Goal: Task Accomplishment & Management: Use online tool/utility

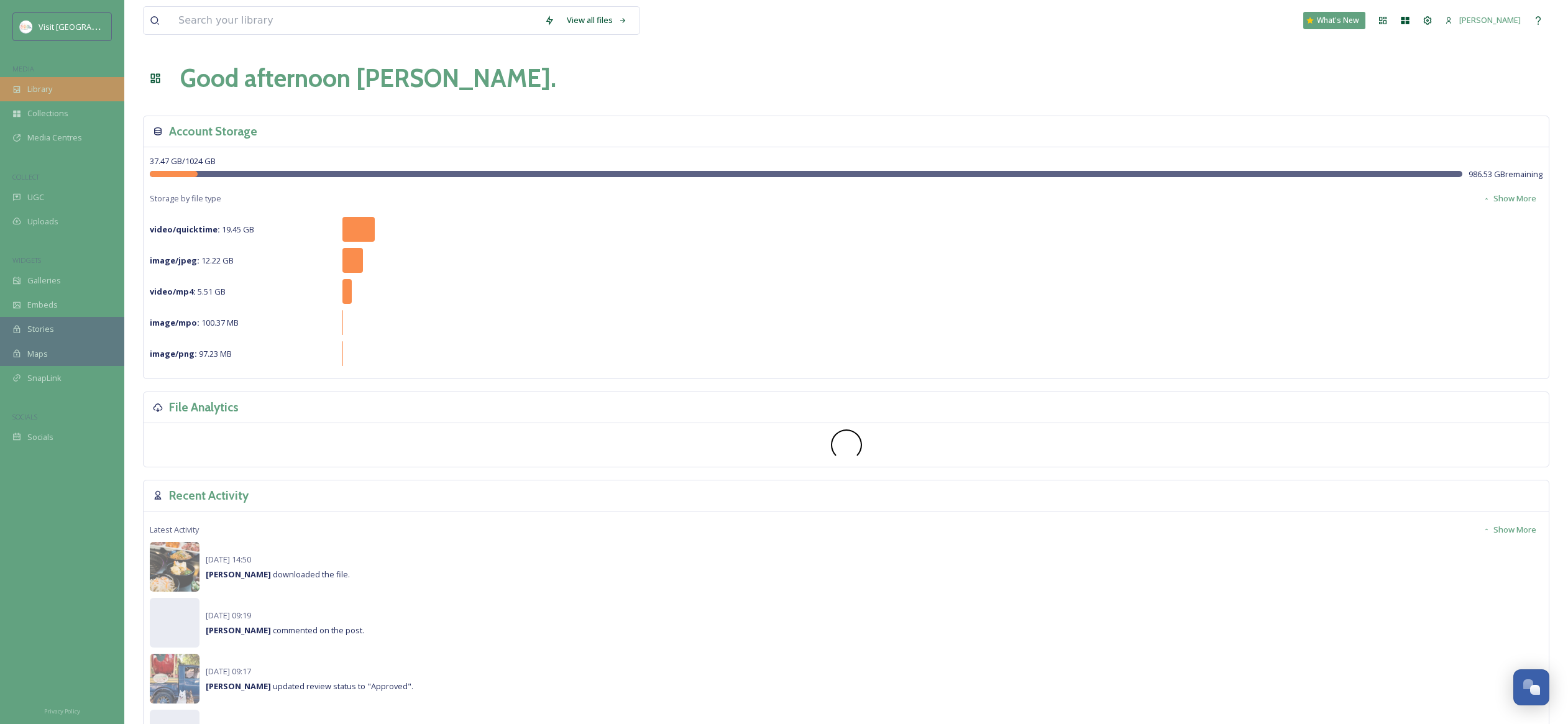
click at [56, 88] on div "Library" at bounding box center [62, 89] width 125 height 25
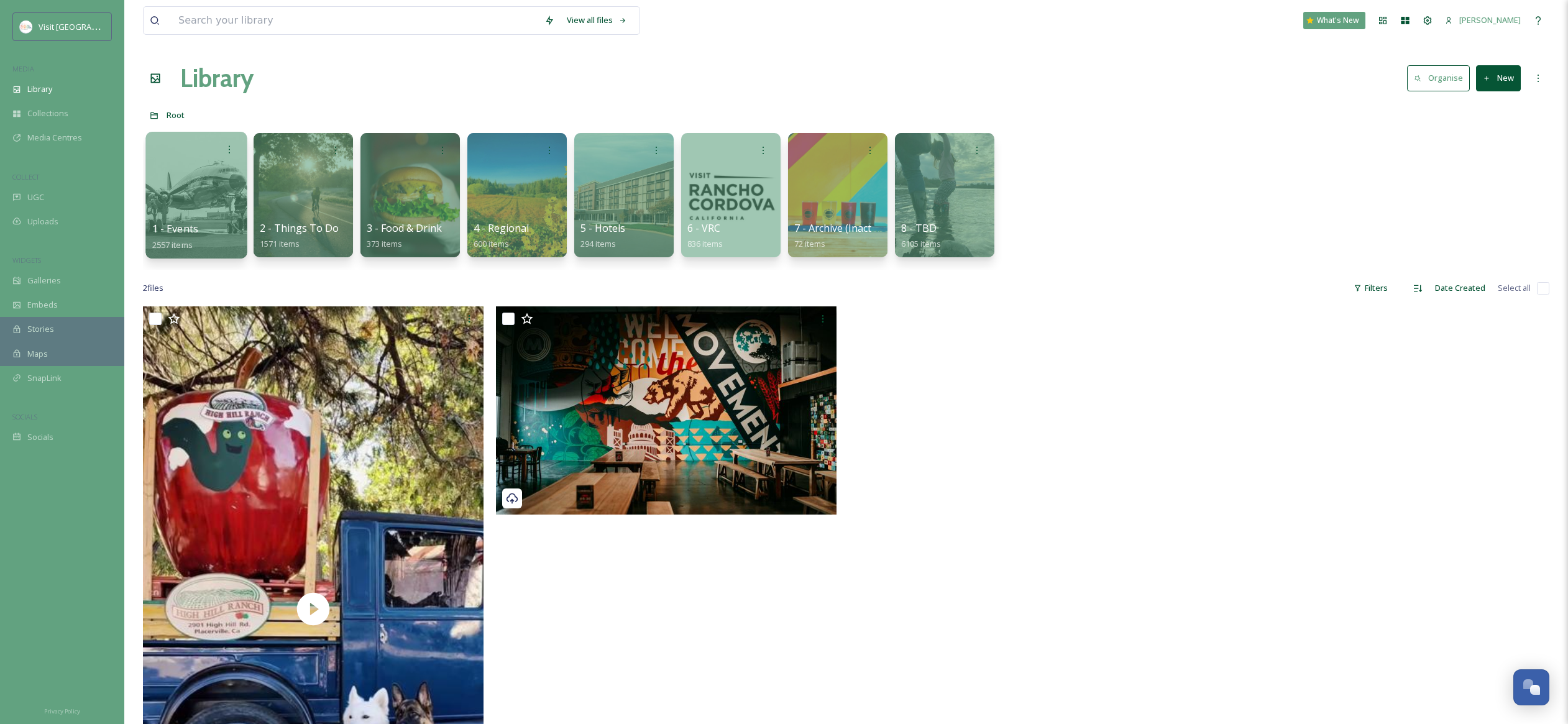
click at [196, 237] on div "1 - Events 2557 items" at bounding box center [196, 237] width 89 height 31
click at [176, 231] on span "1 - Events" at bounding box center [175, 229] width 46 height 13
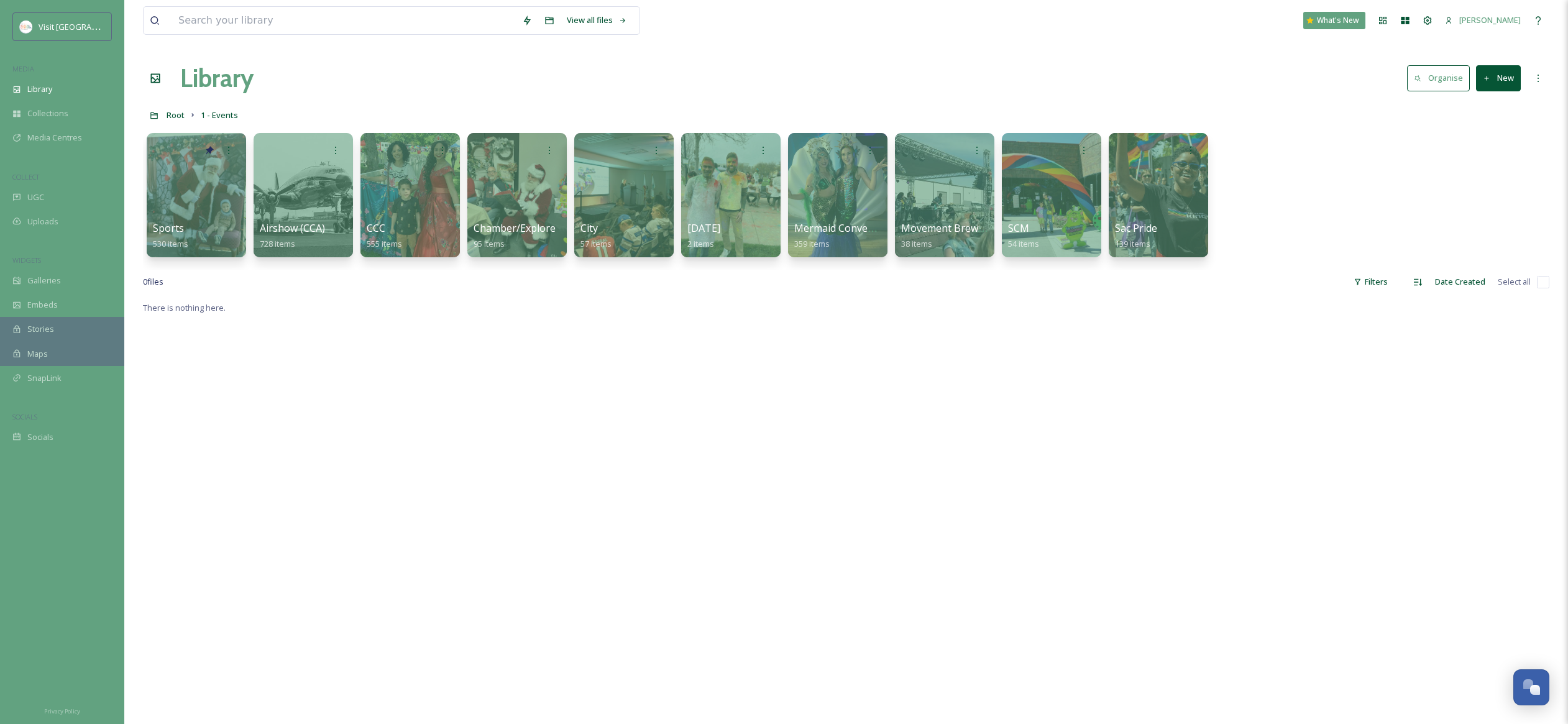
scroll to position [1, 0]
click at [180, 115] on span "Root" at bounding box center [175, 114] width 18 height 11
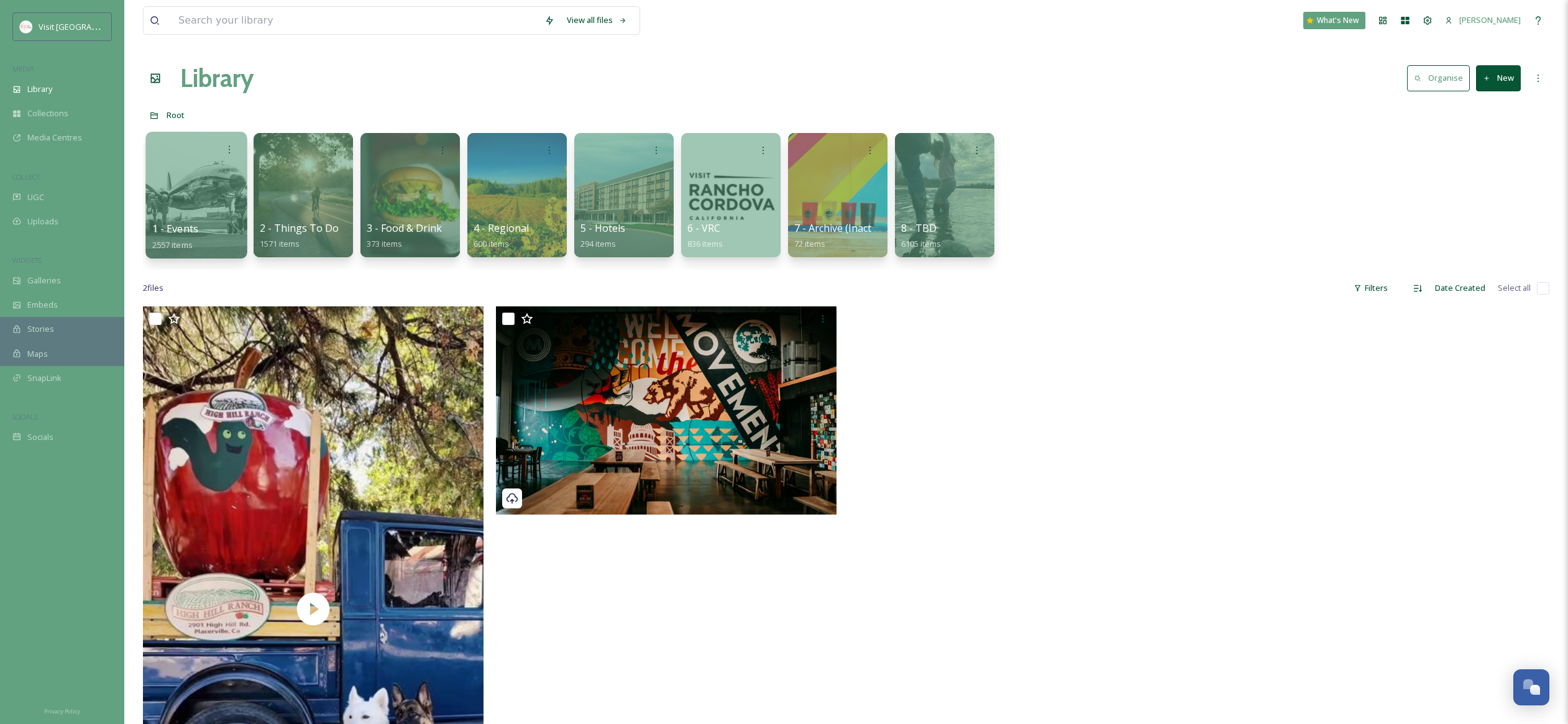
click at [160, 183] on div at bounding box center [196, 195] width 101 height 127
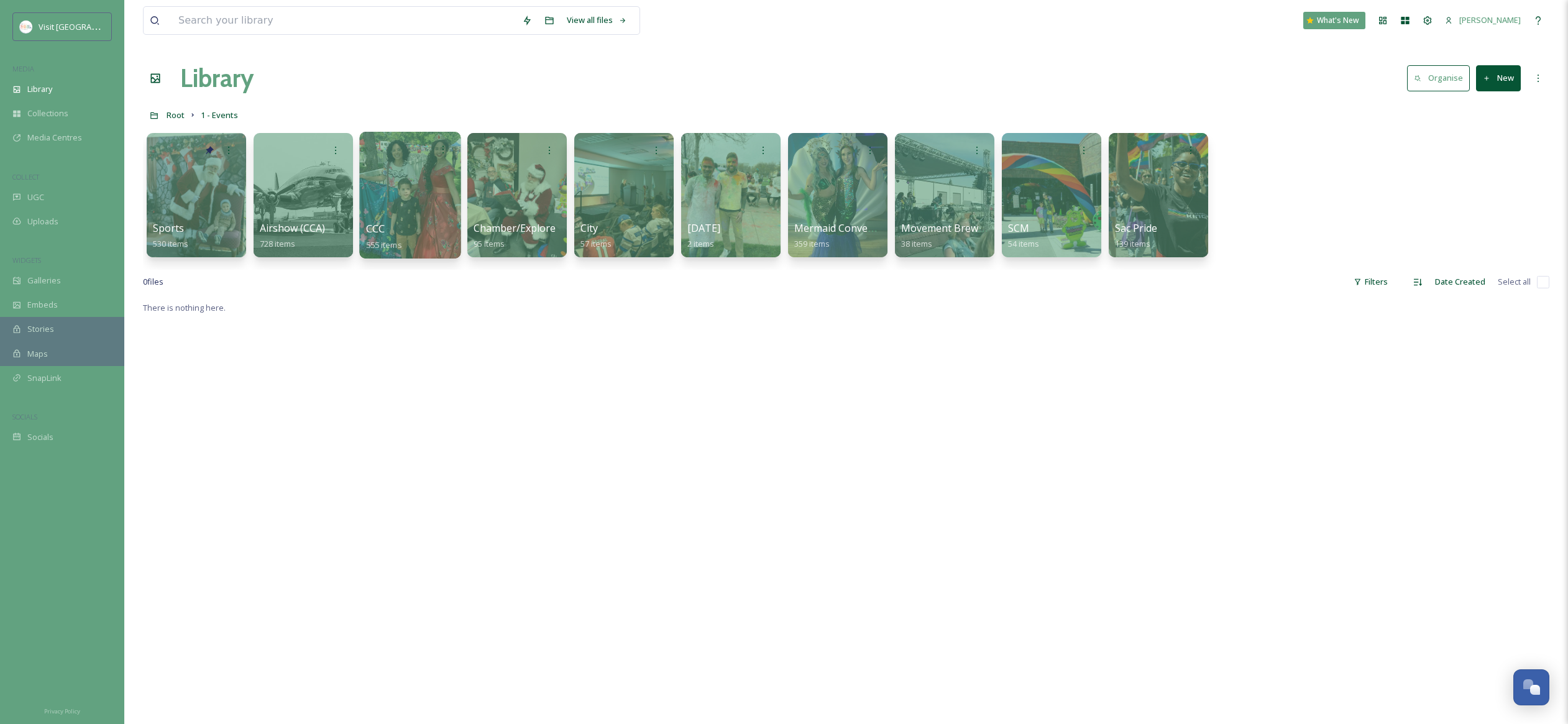
click at [409, 208] on div at bounding box center [410, 195] width 101 height 127
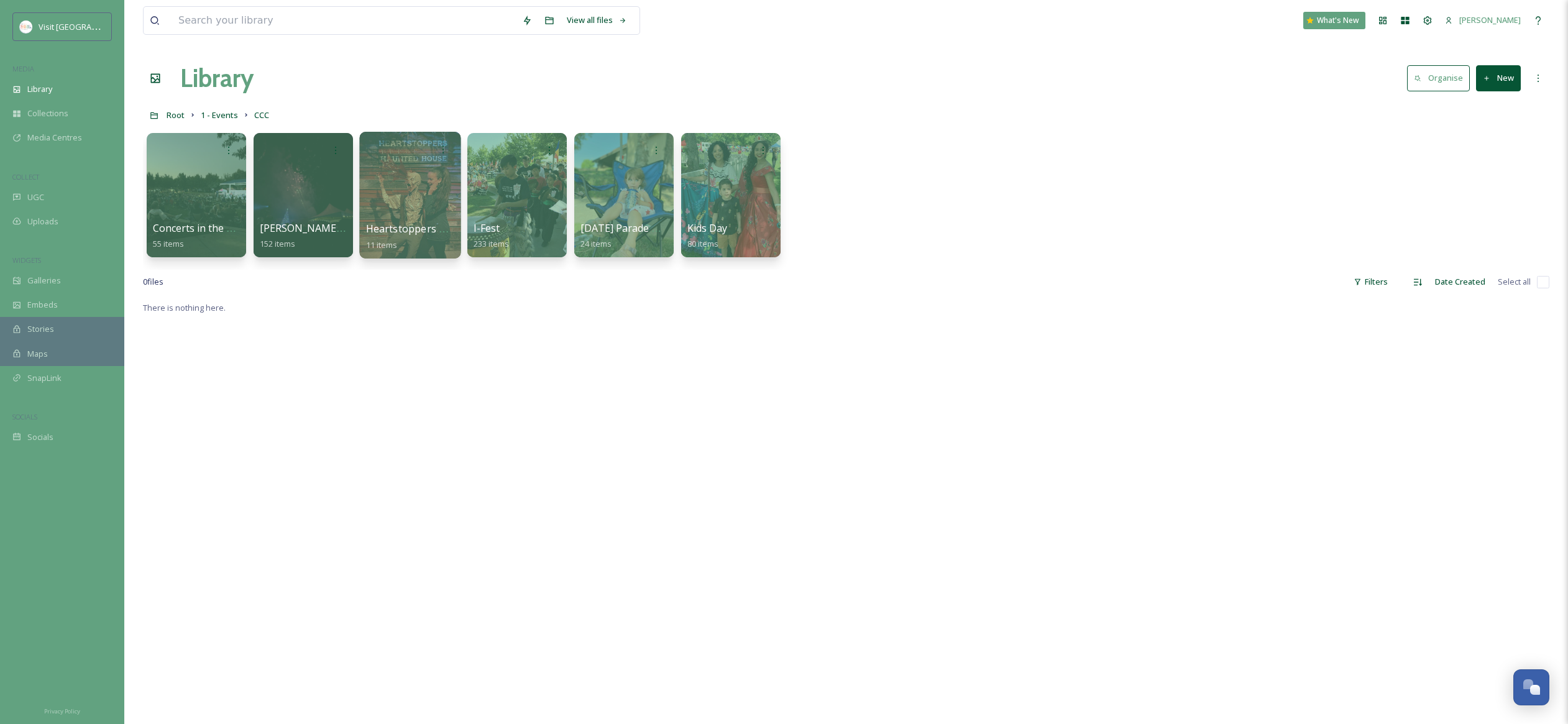
click at [416, 212] on div at bounding box center [410, 195] width 101 height 127
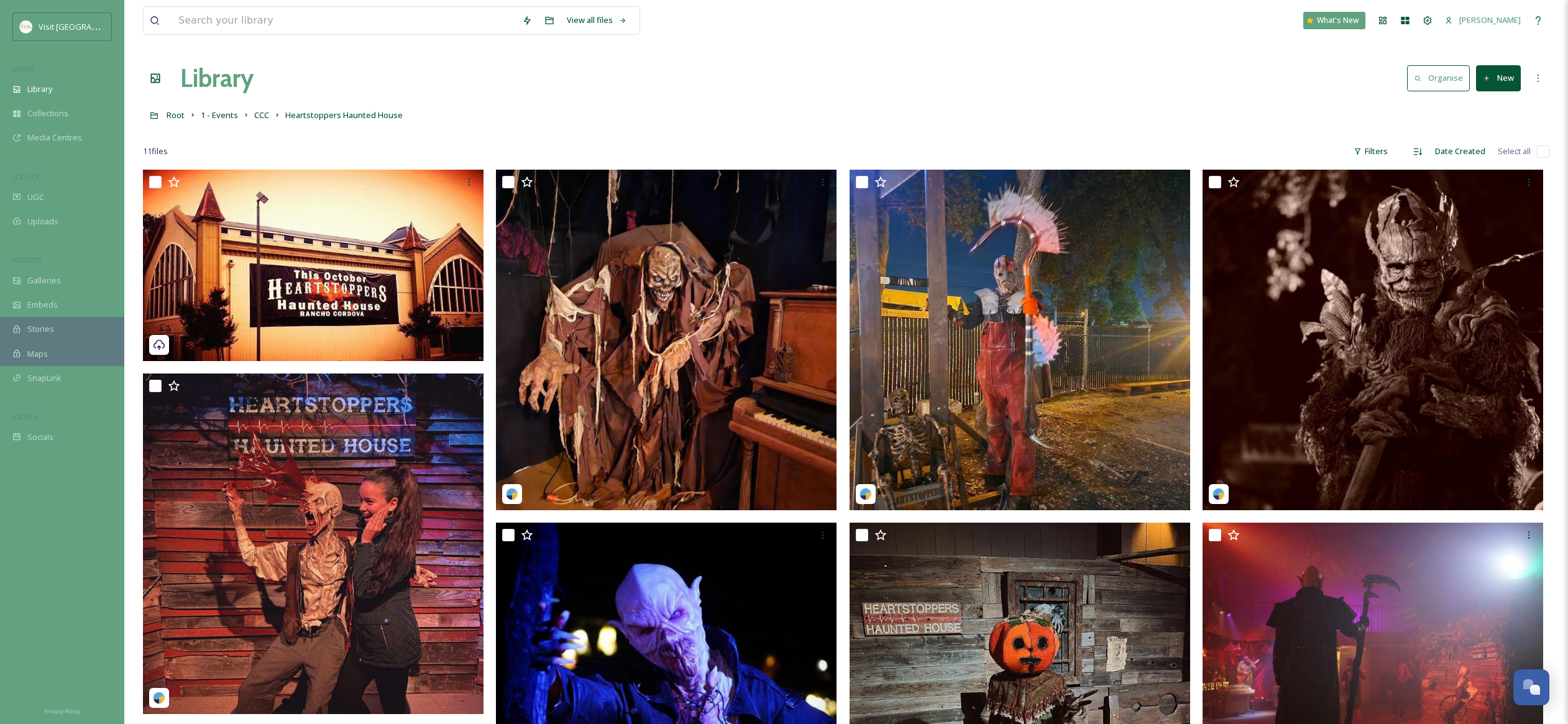
click at [1499, 77] on button "New" at bounding box center [1499, 78] width 45 height 25
click at [1500, 103] on span "File Upload" at bounding box center [1493, 107] width 41 height 12
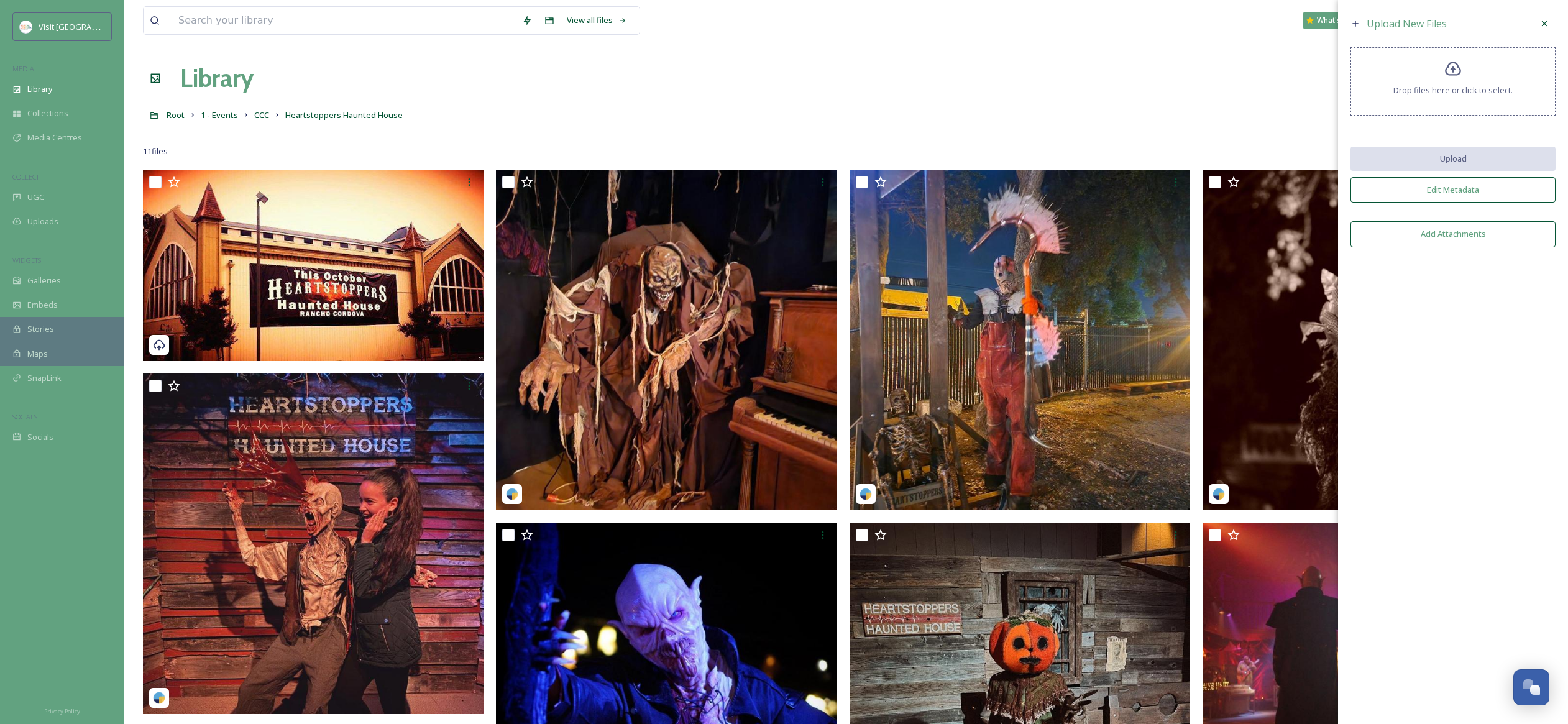
click at [1268, 84] on div "Library Organise New" at bounding box center [846, 78] width 1406 height 37
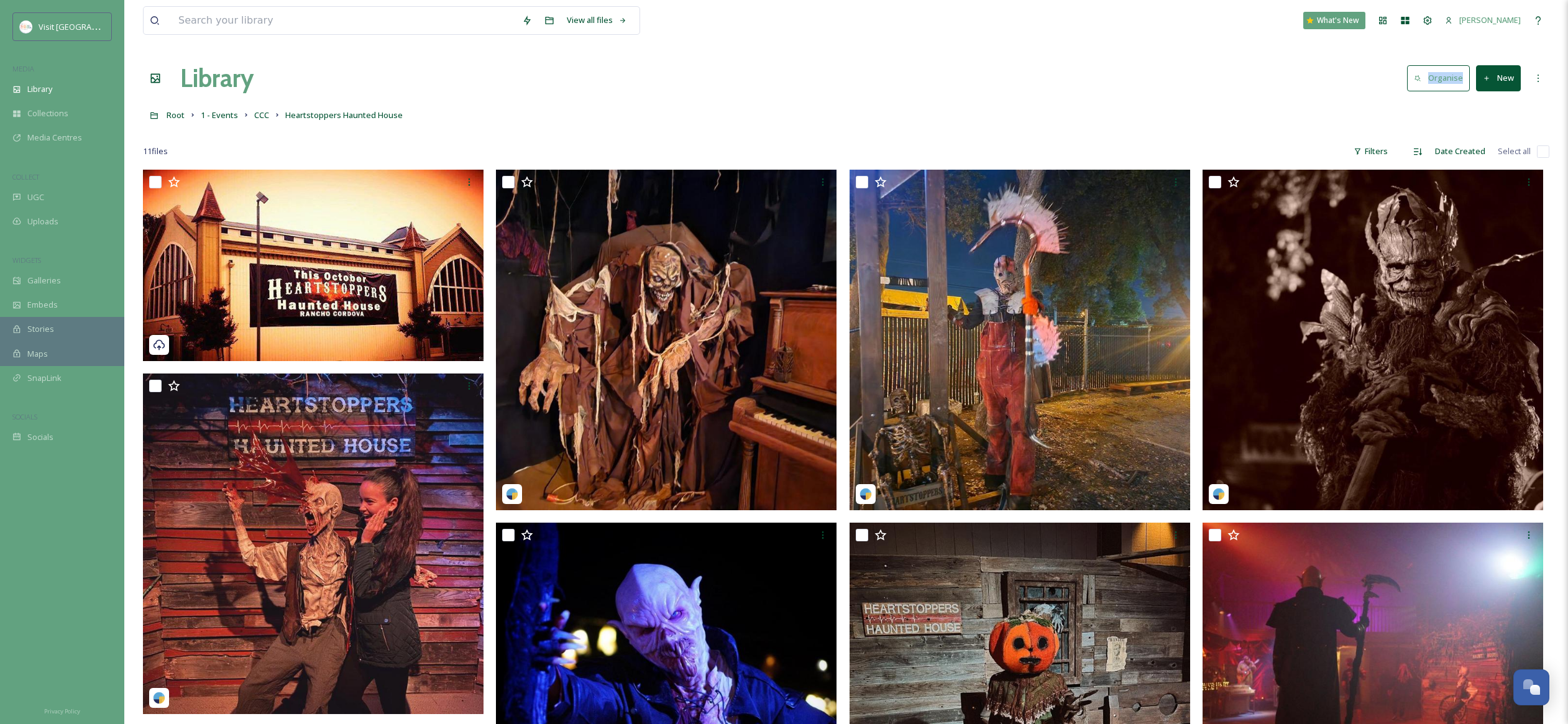
click at [1513, 81] on button "New" at bounding box center [1499, 78] width 45 height 25
click at [1484, 151] on span "Folder" at bounding box center [1484, 156] width 24 height 12
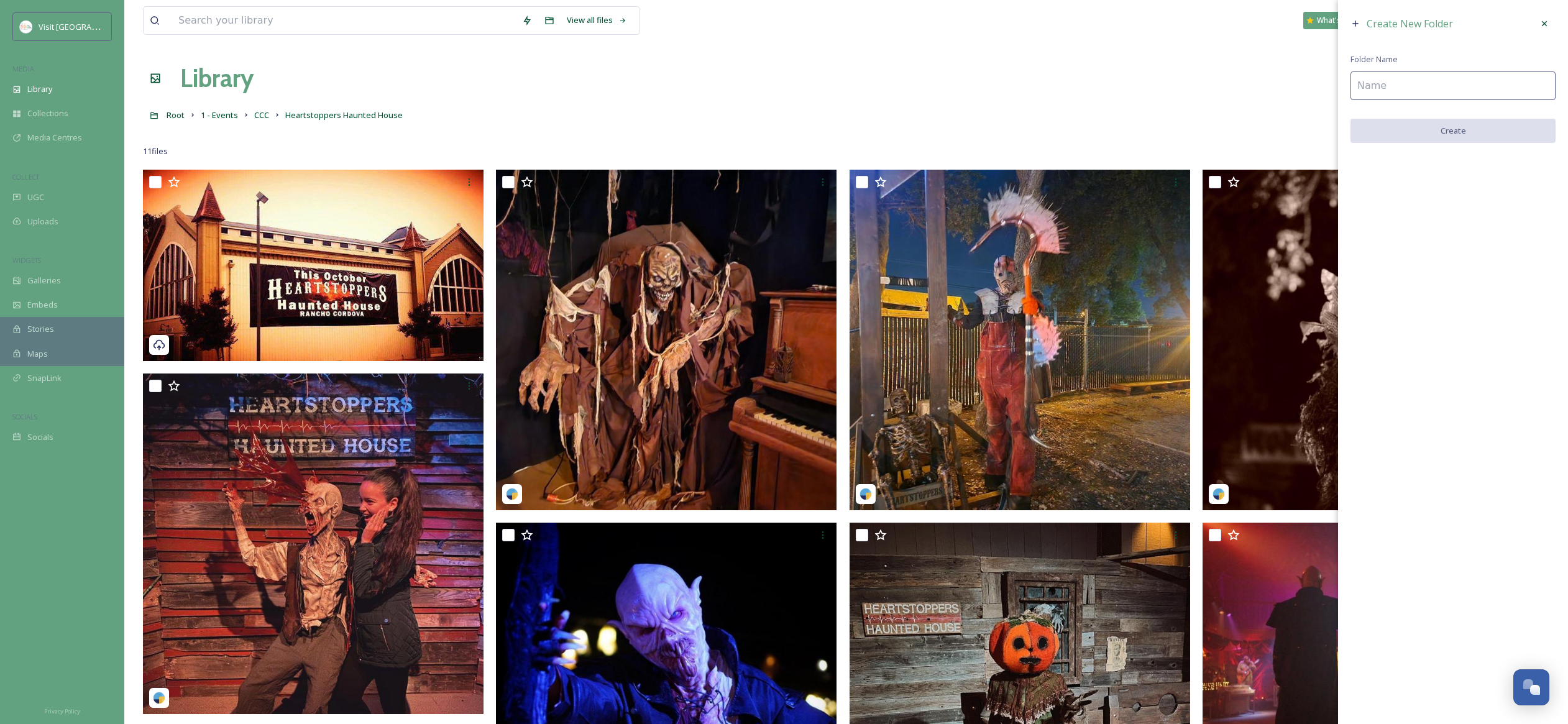
click at [1398, 99] on div "Create New Folder Folder Name Create" at bounding box center [1453, 78] width 230 height 155
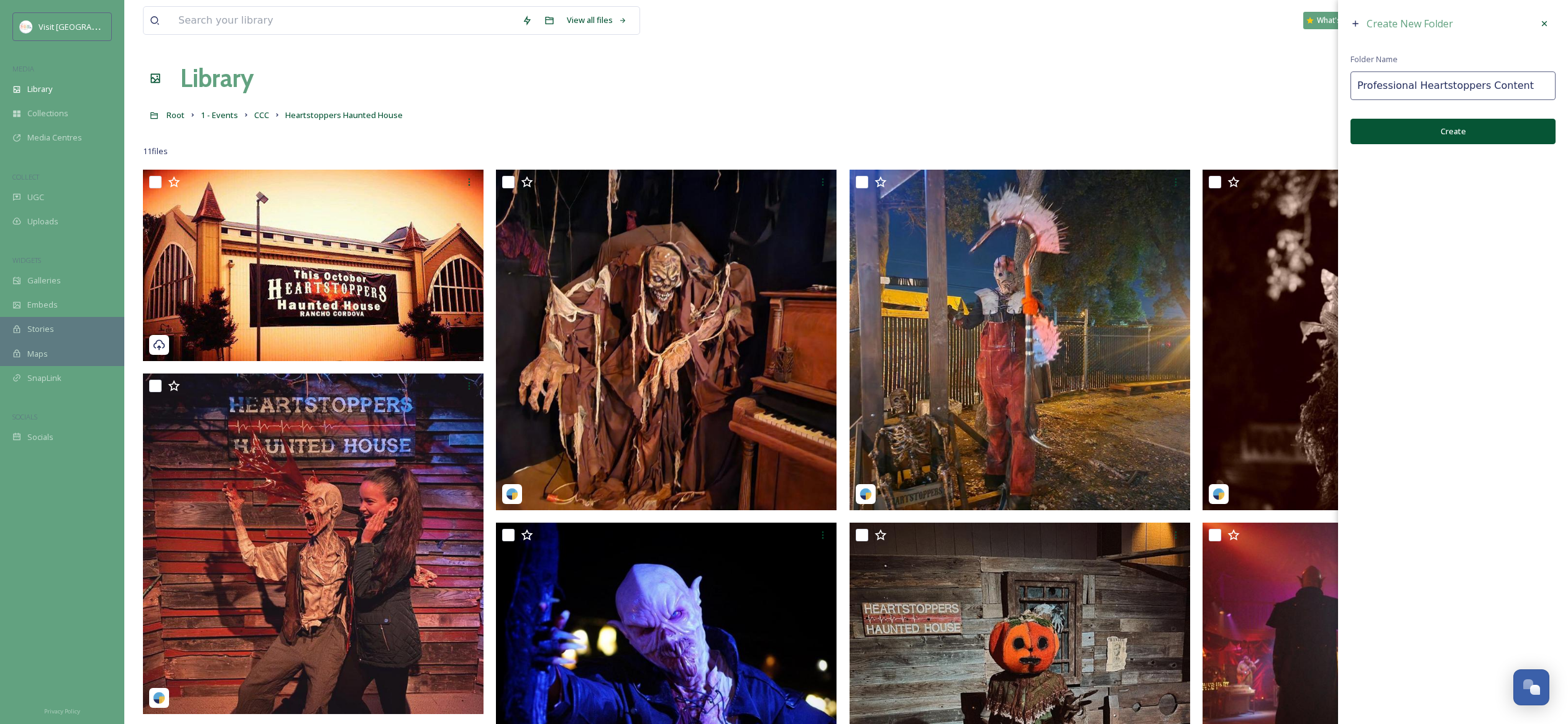
type input "Professional Heartstoppers Content"
click at [1455, 130] on button "Create" at bounding box center [1452, 131] width 205 height 25
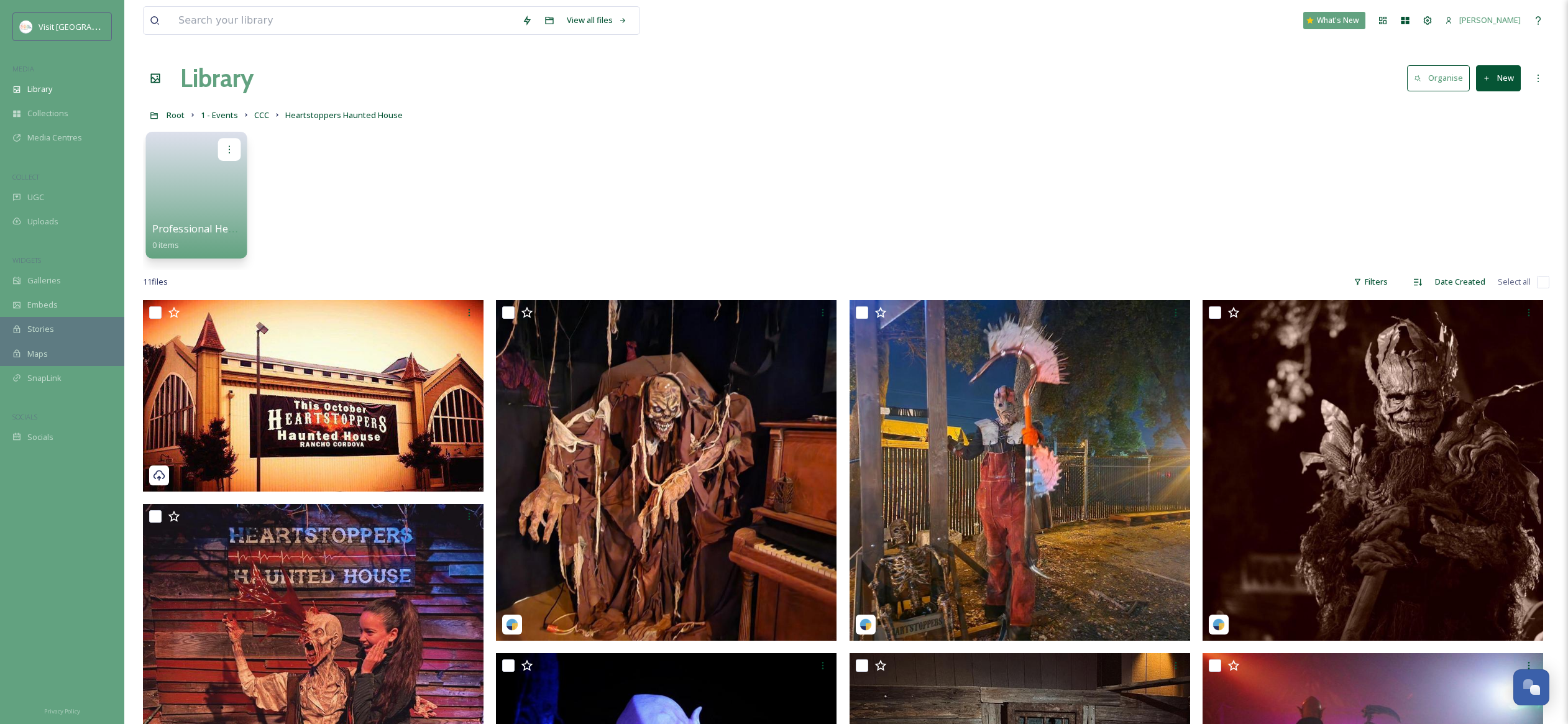
click at [222, 153] on div at bounding box center [230, 149] width 23 height 23
click at [223, 177] on div "Edit / Share" at bounding box center [205, 177] width 69 height 25
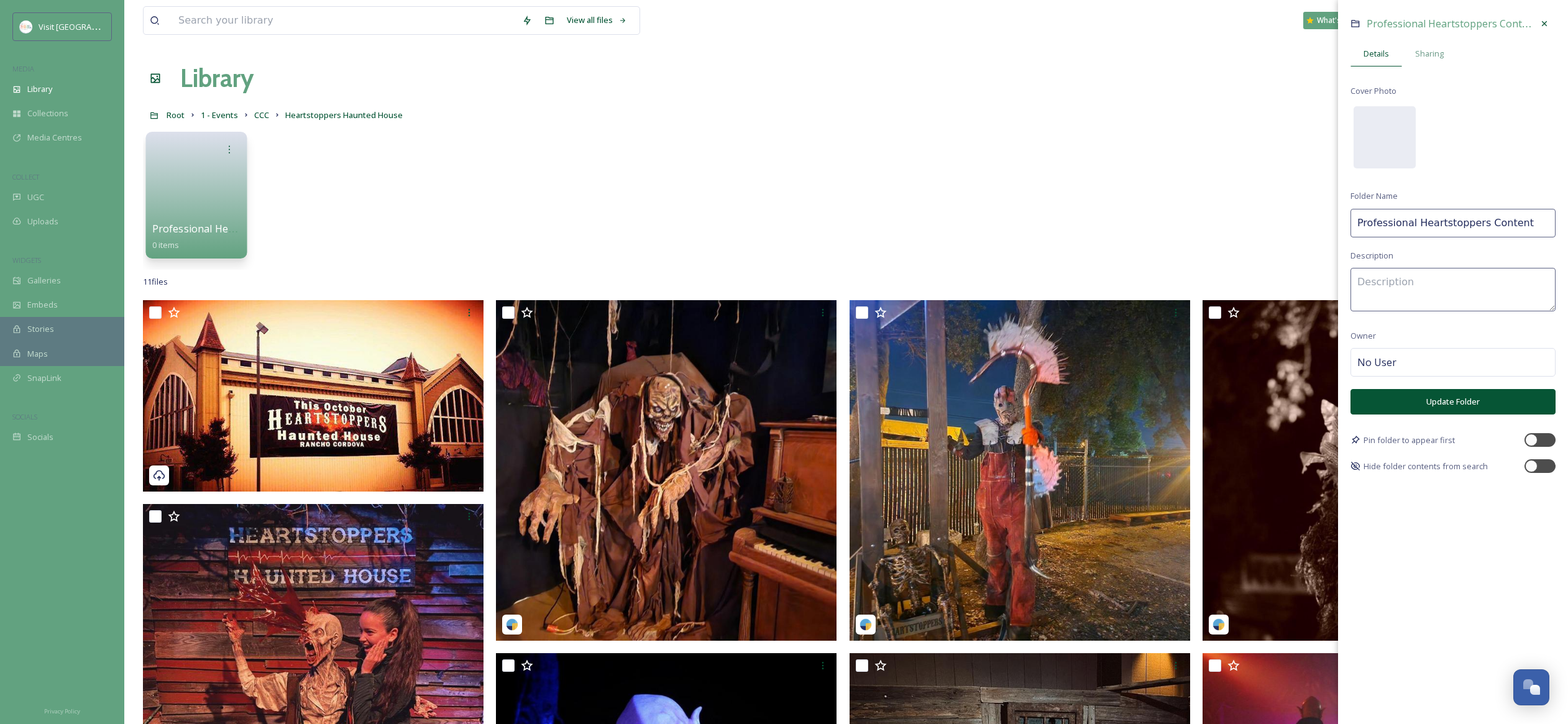
click at [1413, 225] on input "Professional Heartstoppers Content" at bounding box center [1452, 223] width 205 height 28
type input "Pro Heartstoppers Content"
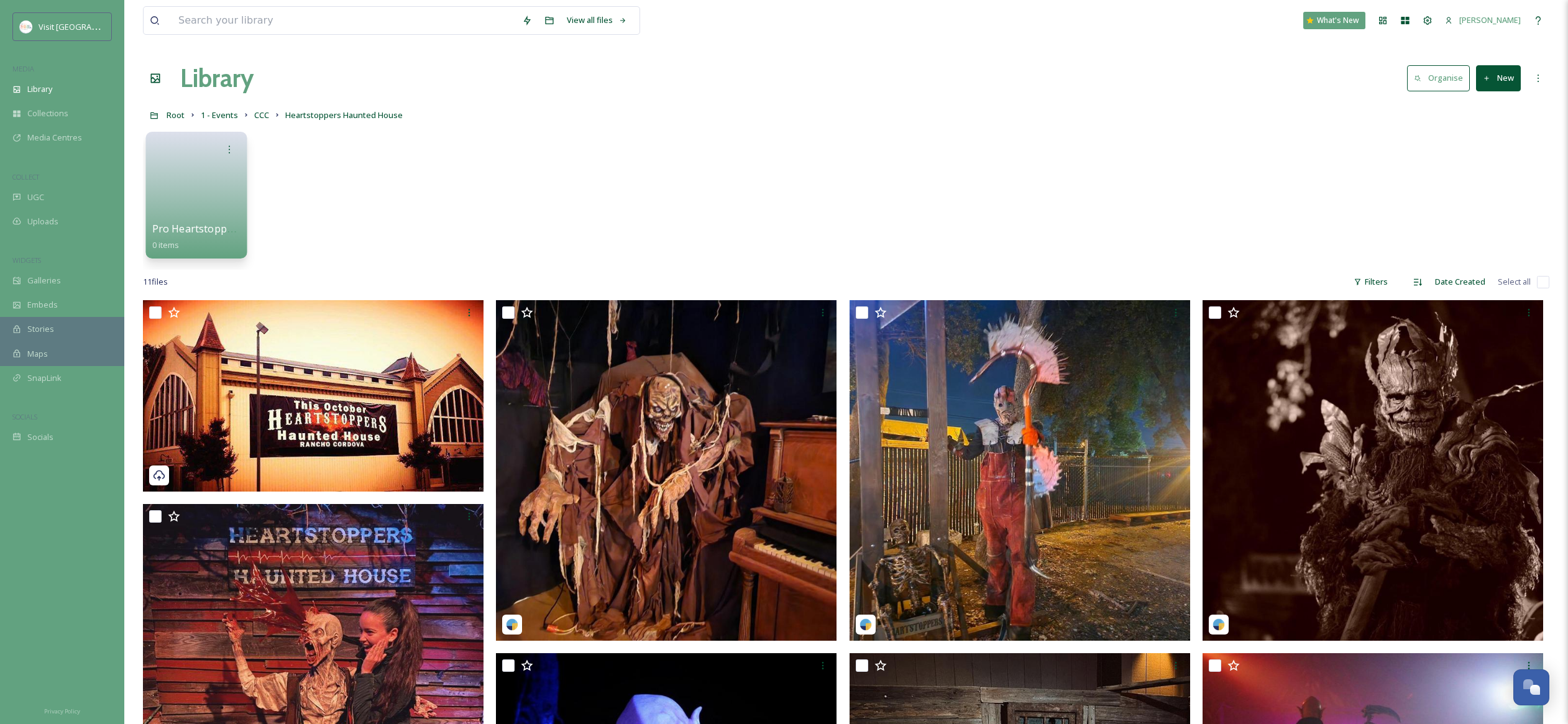
click at [206, 211] on link at bounding box center [196, 191] width 89 height 60
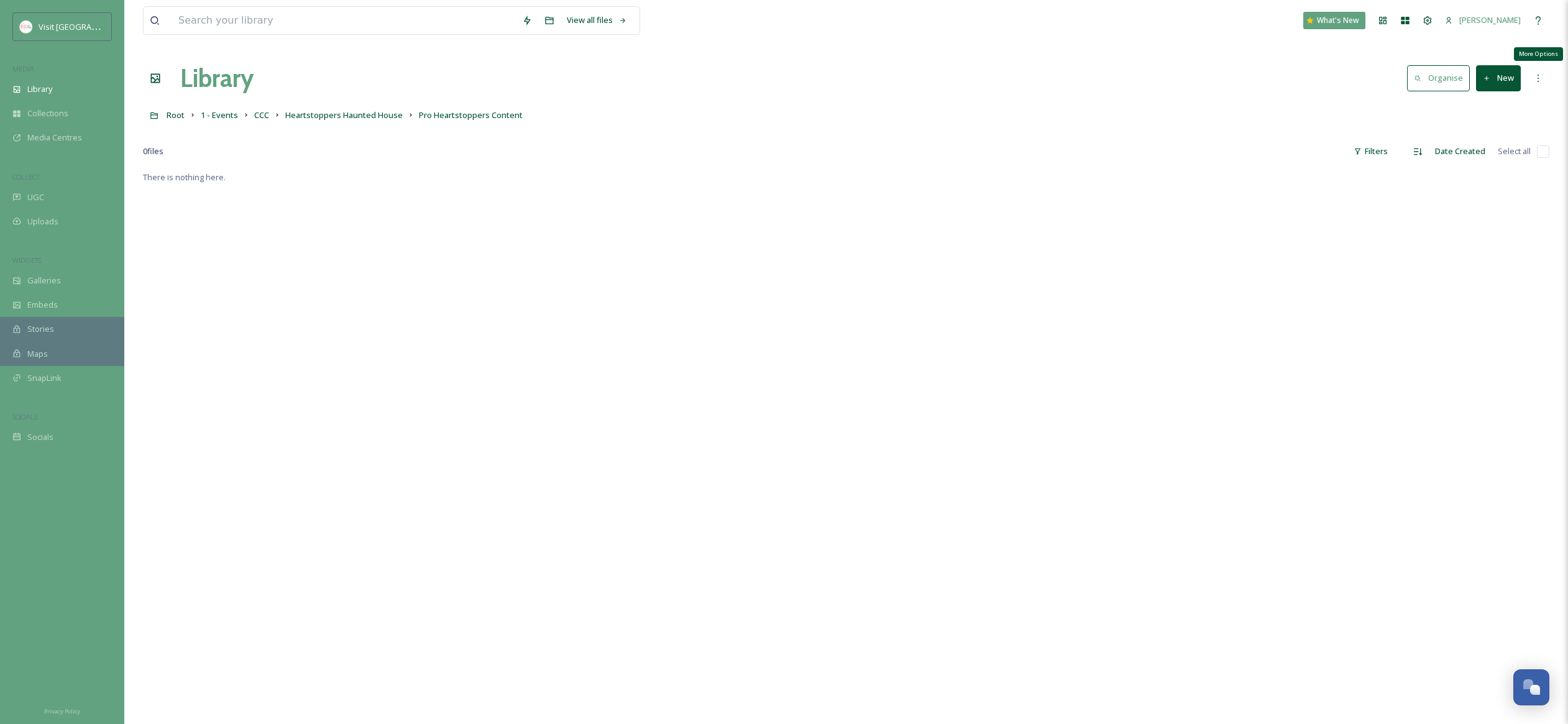
click at [1537, 83] on icon at bounding box center [1537, 78] width 10 height 10
click at [1360, 171] on div "There is nothing here." at bounding box center [846, 532] width 1406 height 724
click at [1549, 86] on div at bounding box center [1538, 78] width 22 height 22
click at [1504, 85] on button "New" at bounding box center [1499, 78] width 45 height 25
click at [1505, 115] on div "File Upload" at bounding box center [1485, 107] width 70 height 25
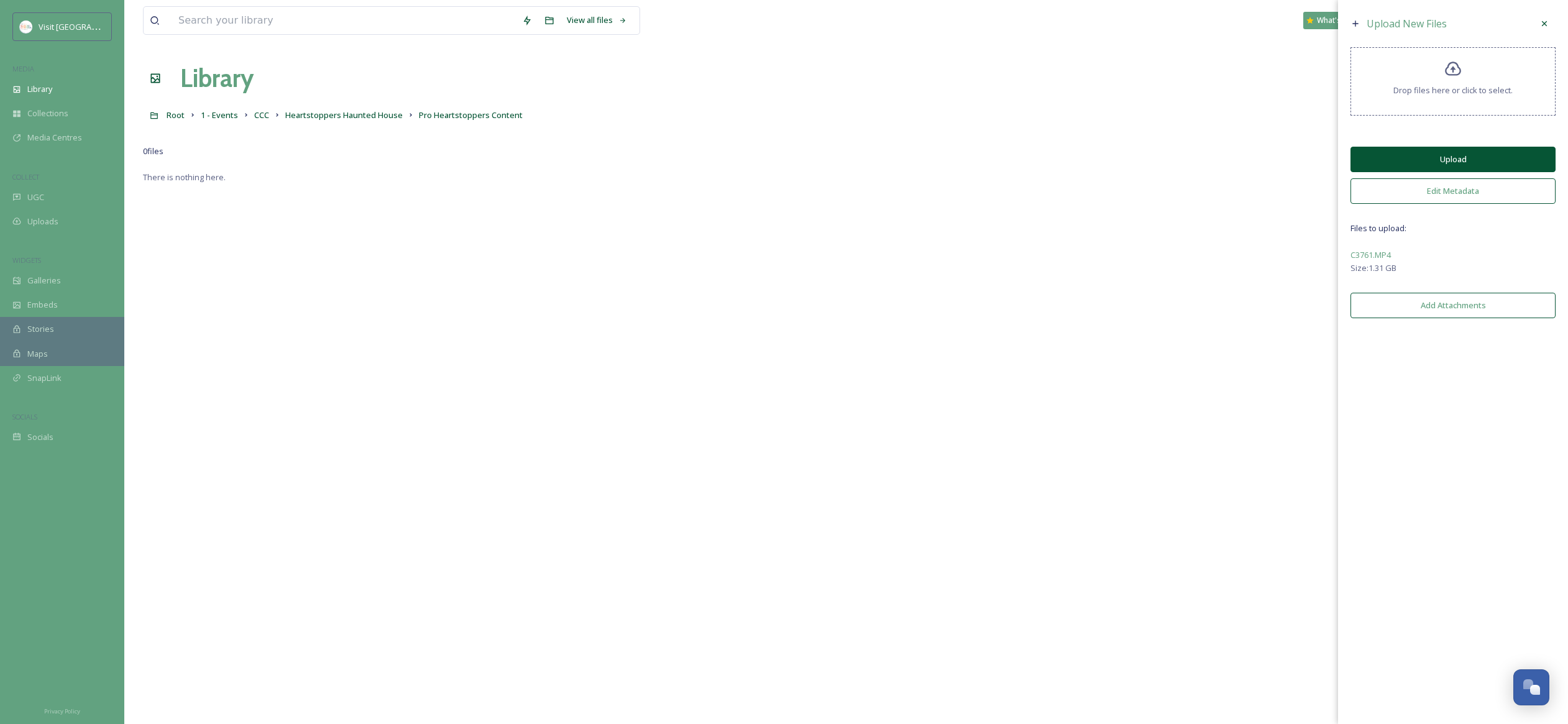
click at [1428, 157] on button "Upload" at bounding box center [1452, 160] width 205 height 25
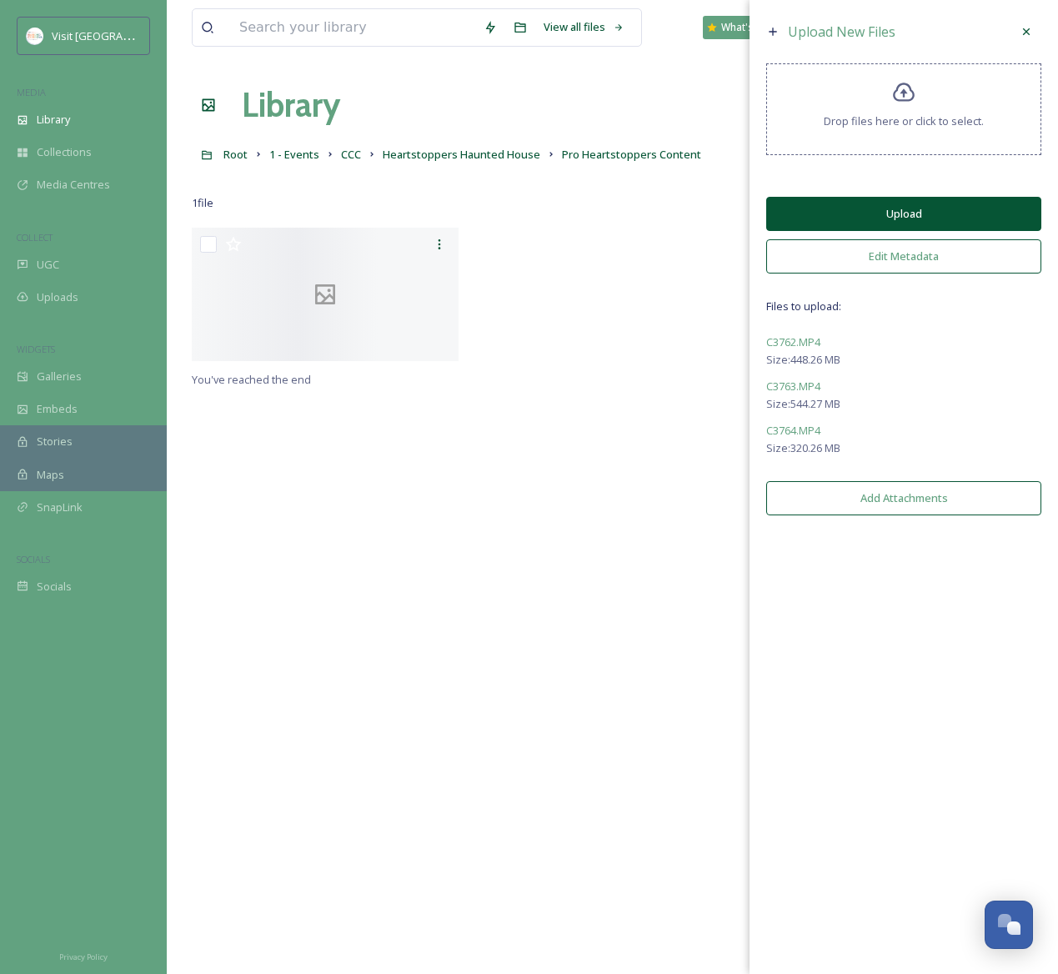
click at [879, 221] on button "Upload" at bounding box center [903, 214] width 275 height 34
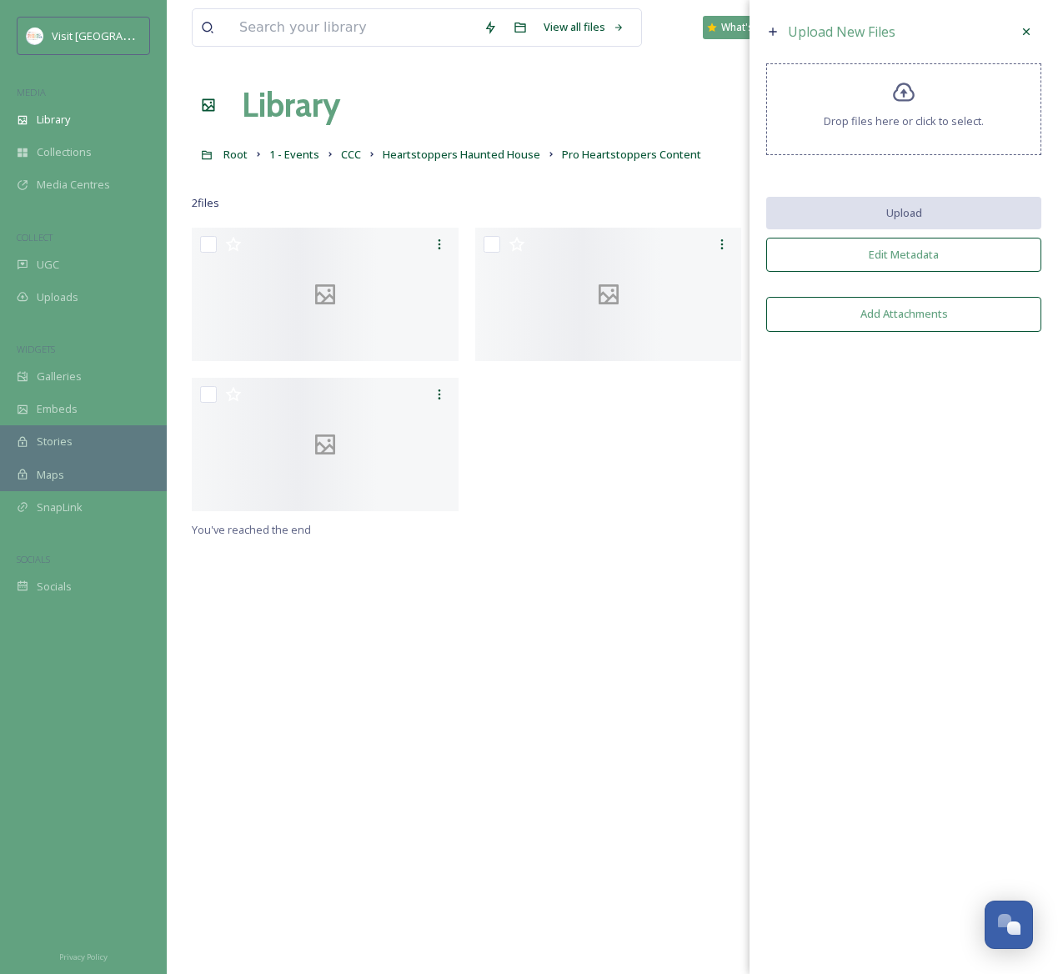
click at [295, 618] on div "You've reached the end" at bounding box center [612, 715] width 841 height 974
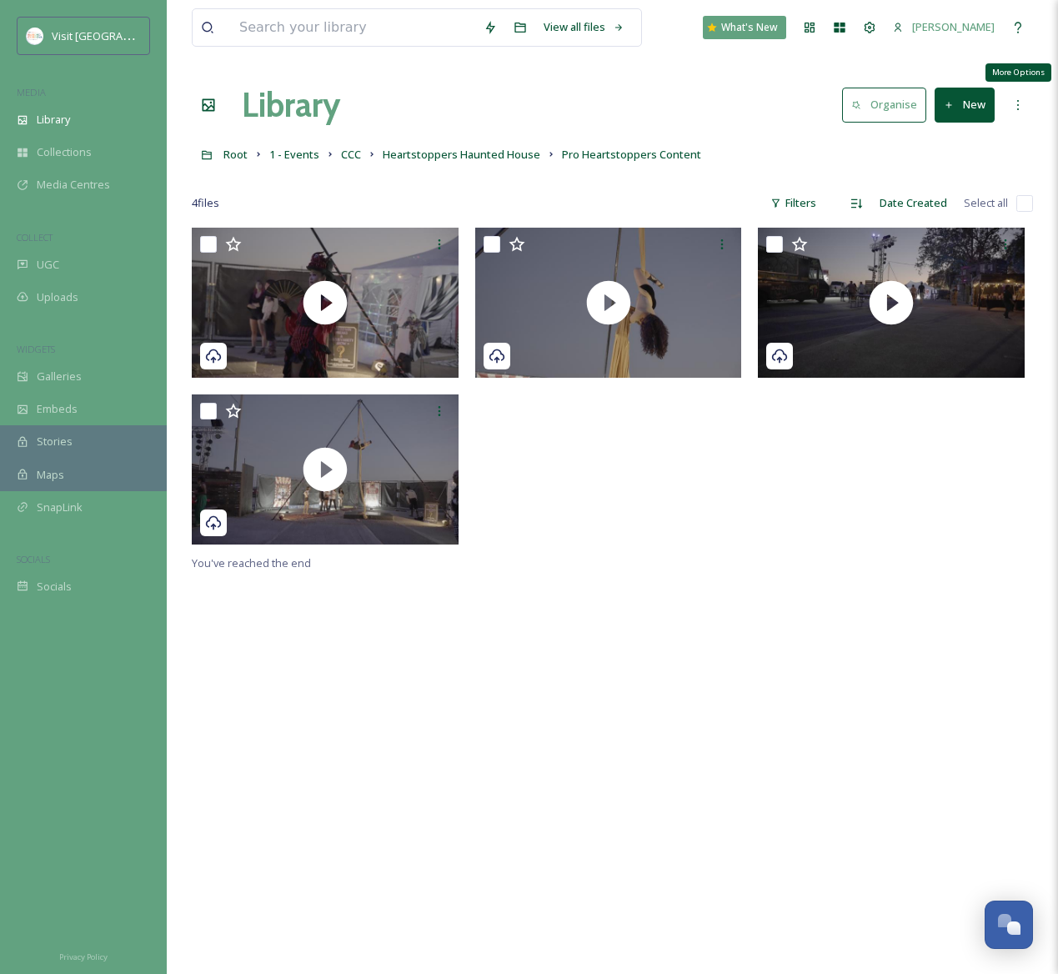
click at [1007, 106] on div "More Options" at bounding box center [1018, 105] width 30 height 30
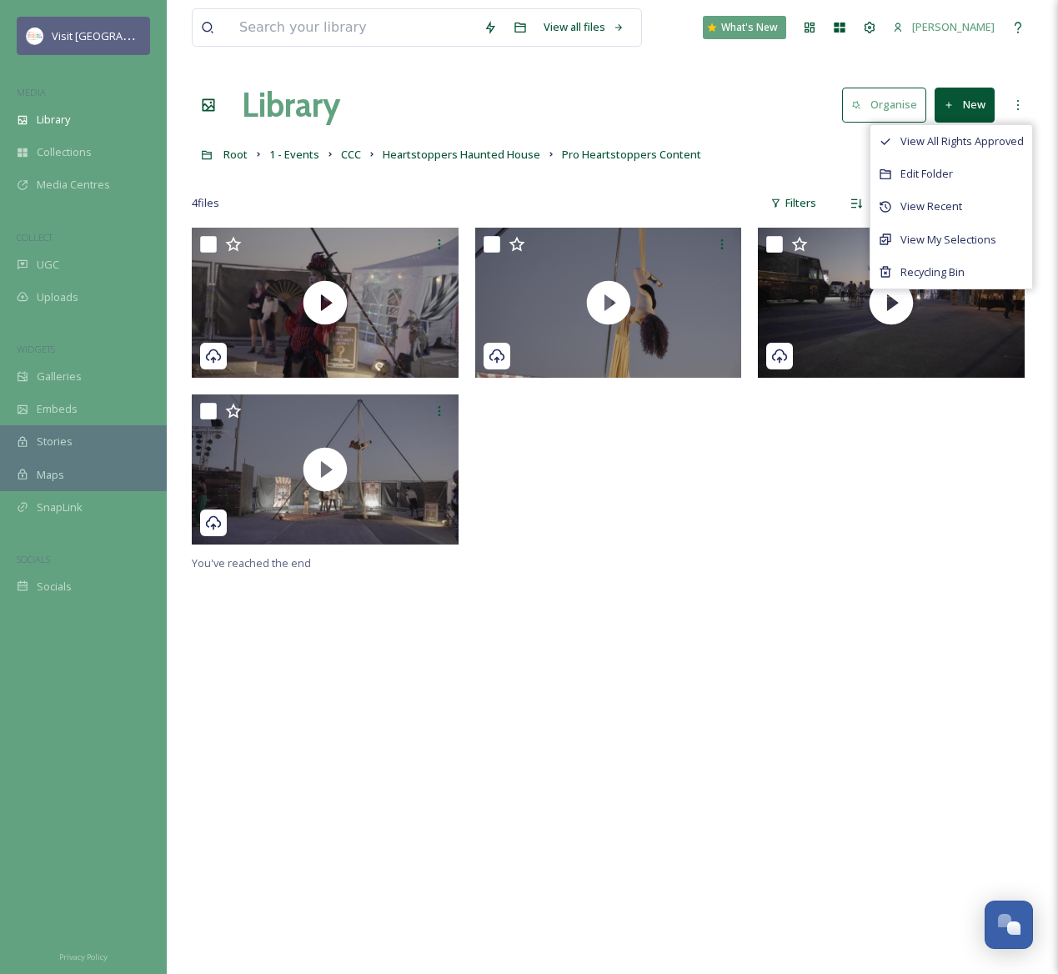
click at [97, 42] on span "Visit [GEOGRAPHIC_DATA][PERSON_NAME]" at bounding box center [158, 36] width 212 height 16
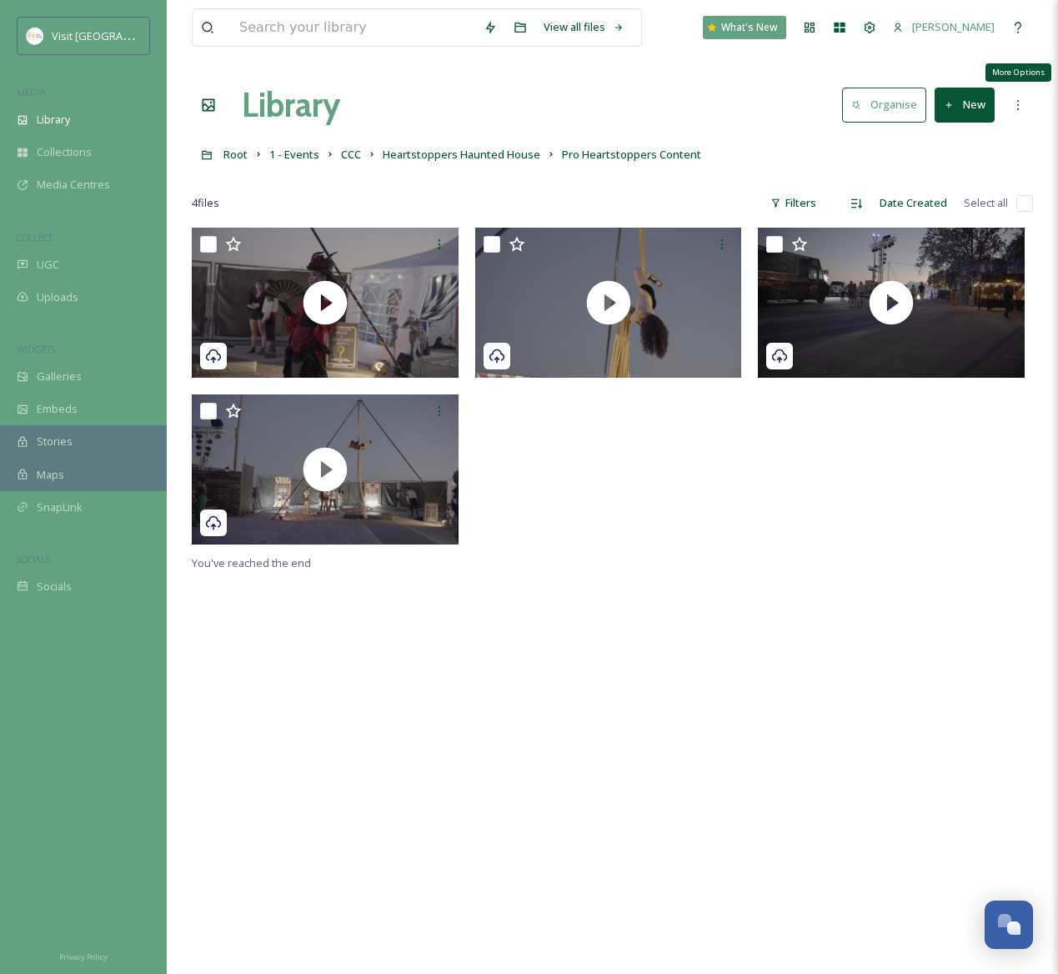
click at [1015, 106] on icon at bounding box center [1017, 104] width 13 height 13
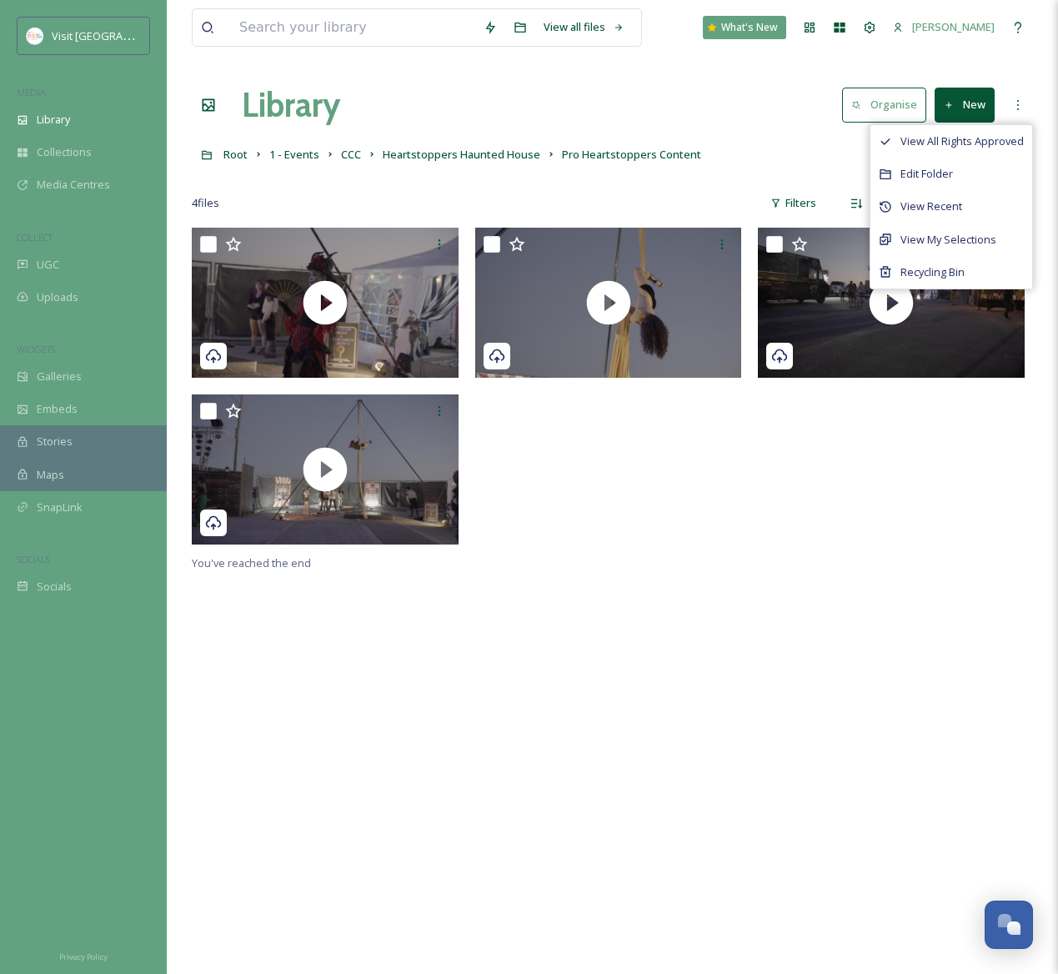
click at [976, 113] on button "New" at bounding box center [964, 105] width 60 height 34
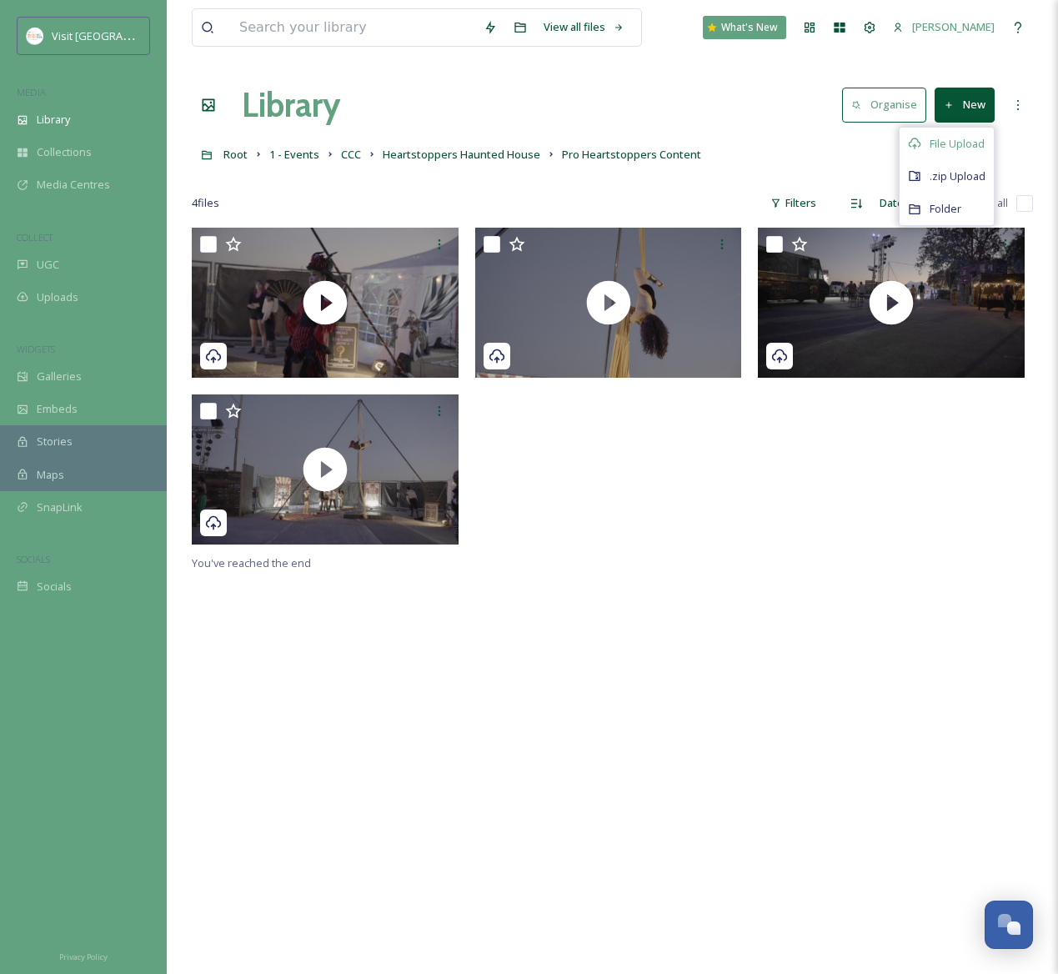
click at [965, 146] on span "File Upload" at bounding box center [956, 144] width 55 height 16
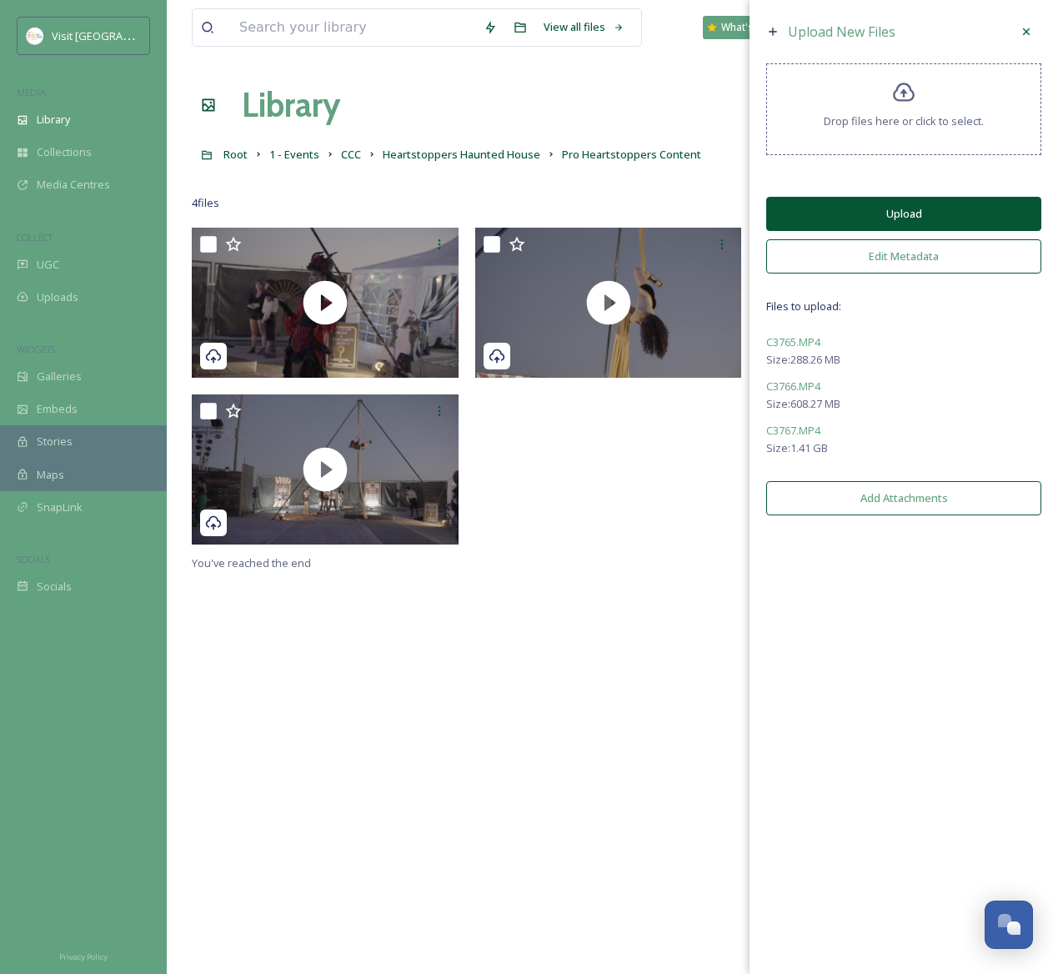
click at [925, 222] on button "Upload" at bounding box center [903, 214] width 275 height 34
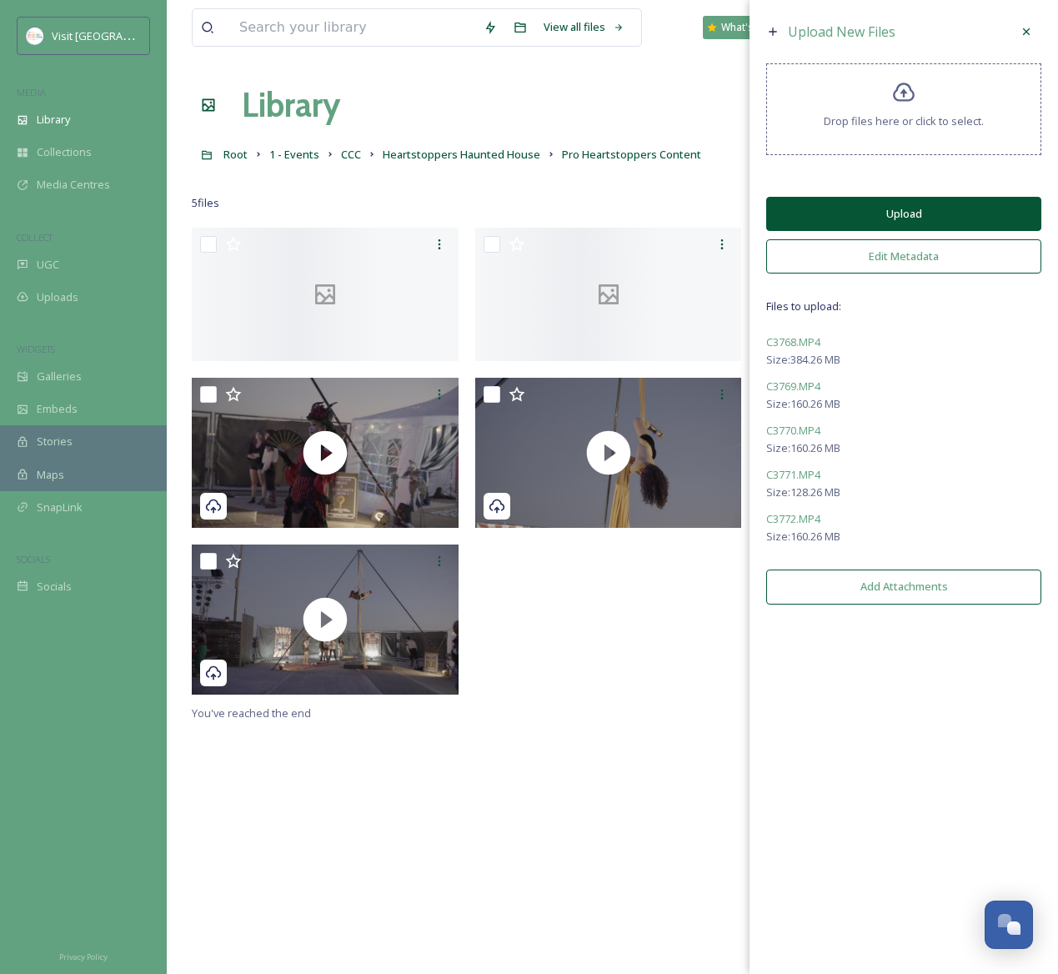
click at [869, 218] on button "Upload" at bounding box center [903, 214] width 275 height 34
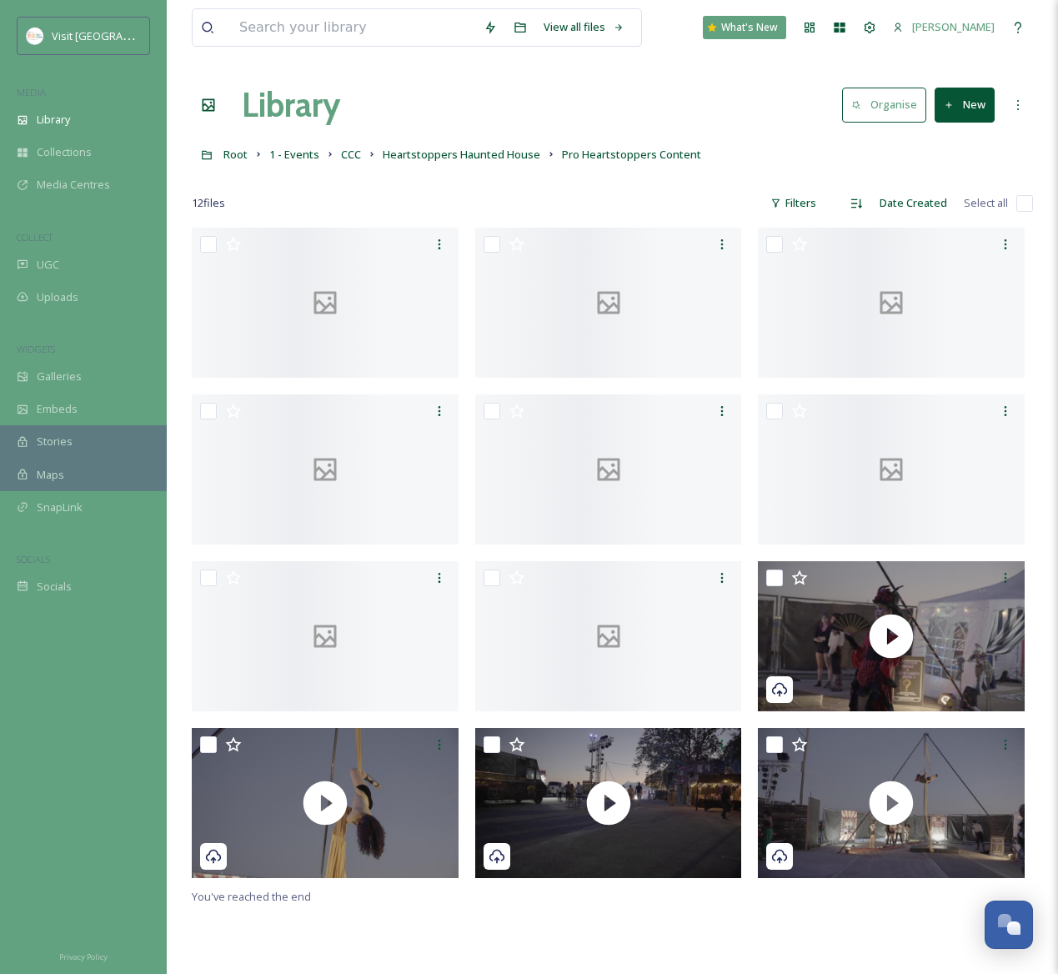
click at [954, 111] on button "New" at bounding box center [964, 105] width 60 height 34
click at [959, 157] on div "File Upload" at bounding box center [946, 144] width 94 height 33
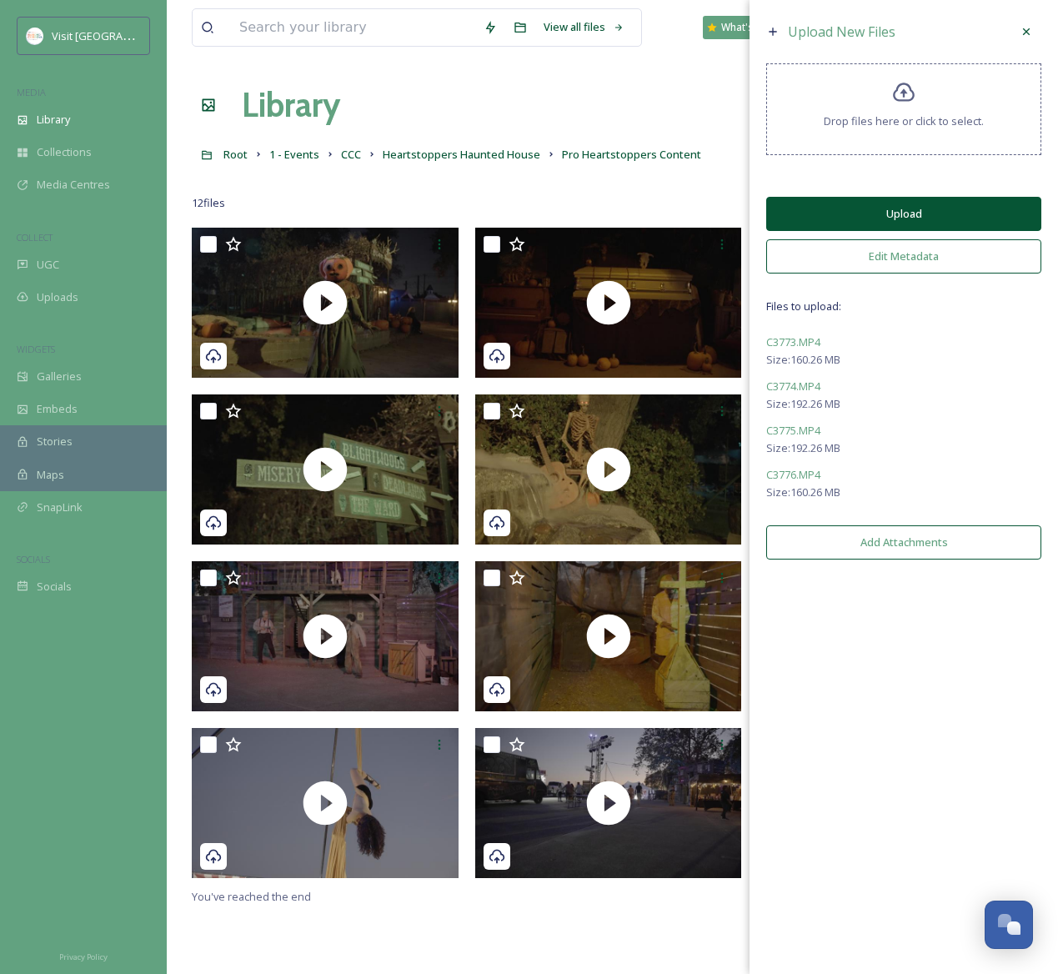
click at [954, 216] on button "Upload" at bounding box center [903, 214] width 275 height 34
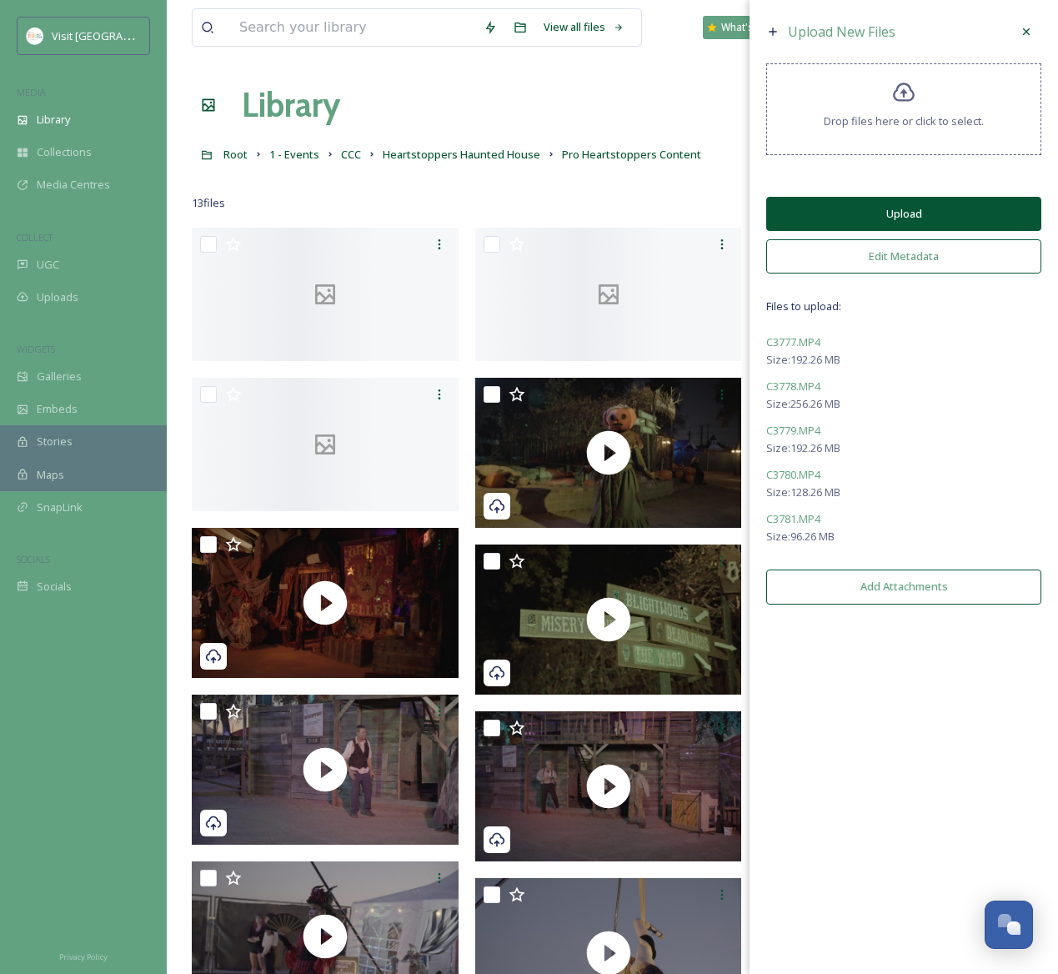
click at [916, 221] on button "Upload" at bounding box center [903, 214] width 275 height 34
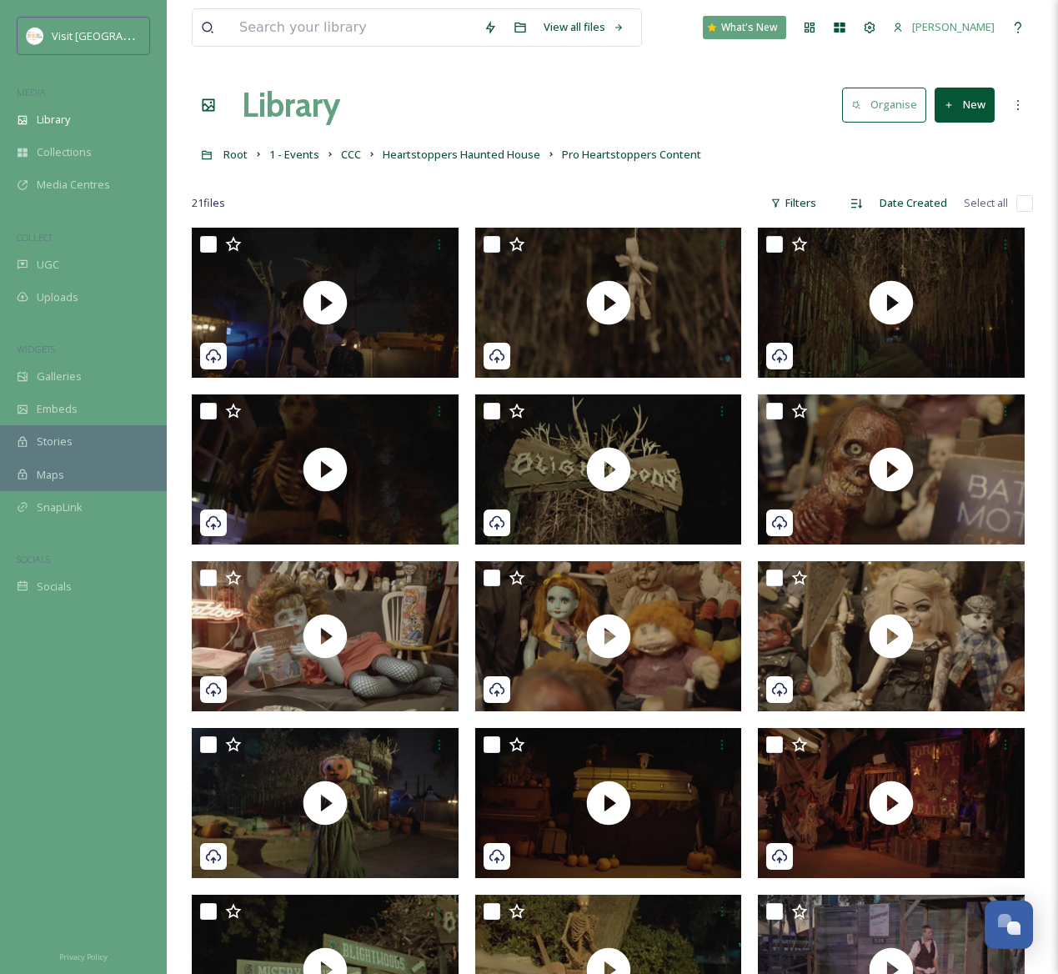
click at [974, 111] on button "New" at bounding box center [964, 105] width 60 height 34
click at [962, 144] on span "File Upload" at bounding box center [956, 144] width 55 height 16
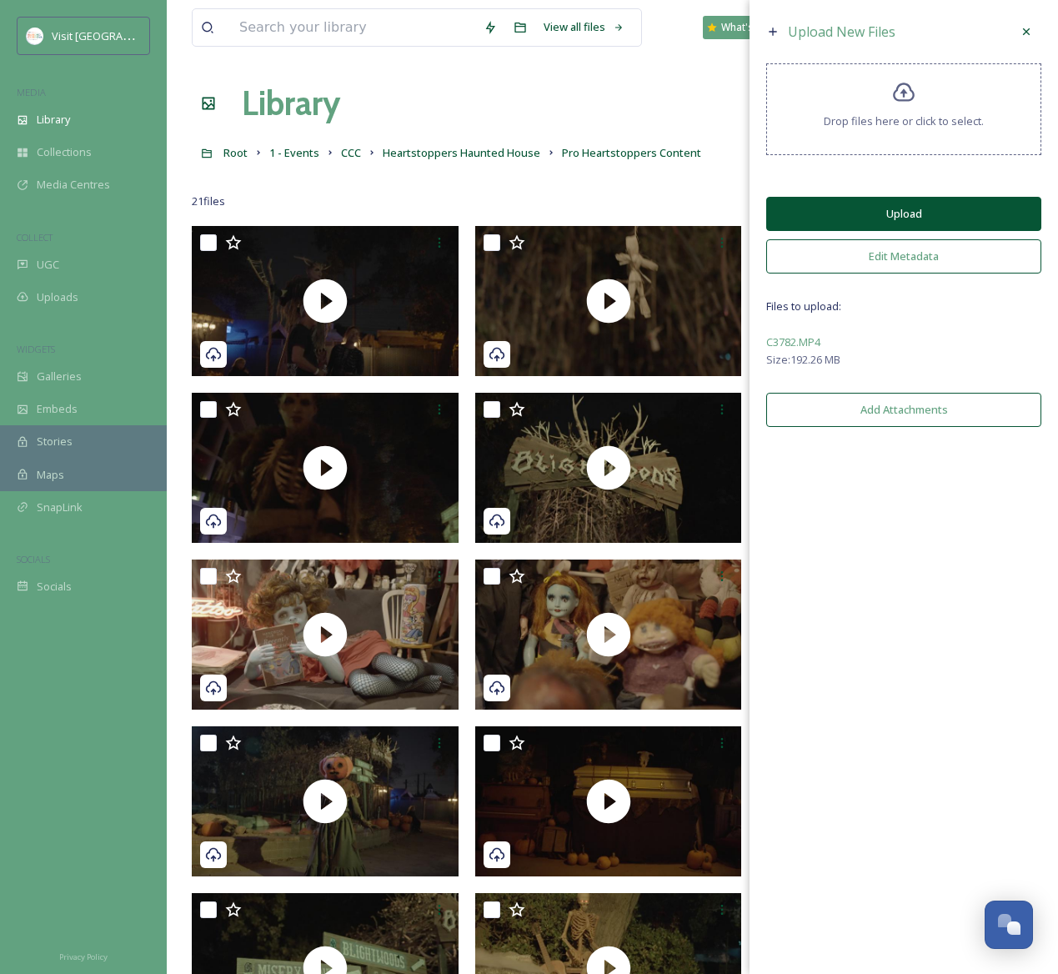
scroll to position [3, 0]
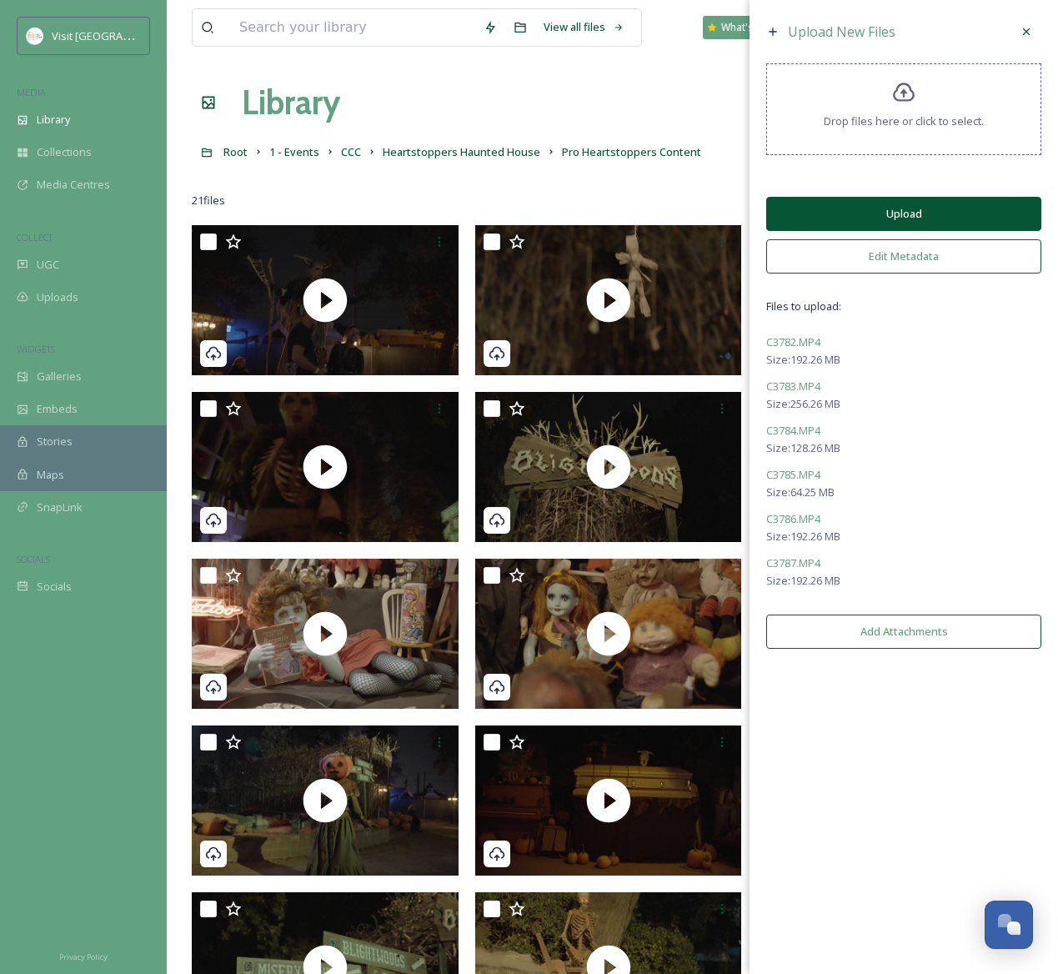
click at [936, 220] on button "Upload" at bounding box center [903, 214] width 275 height 34
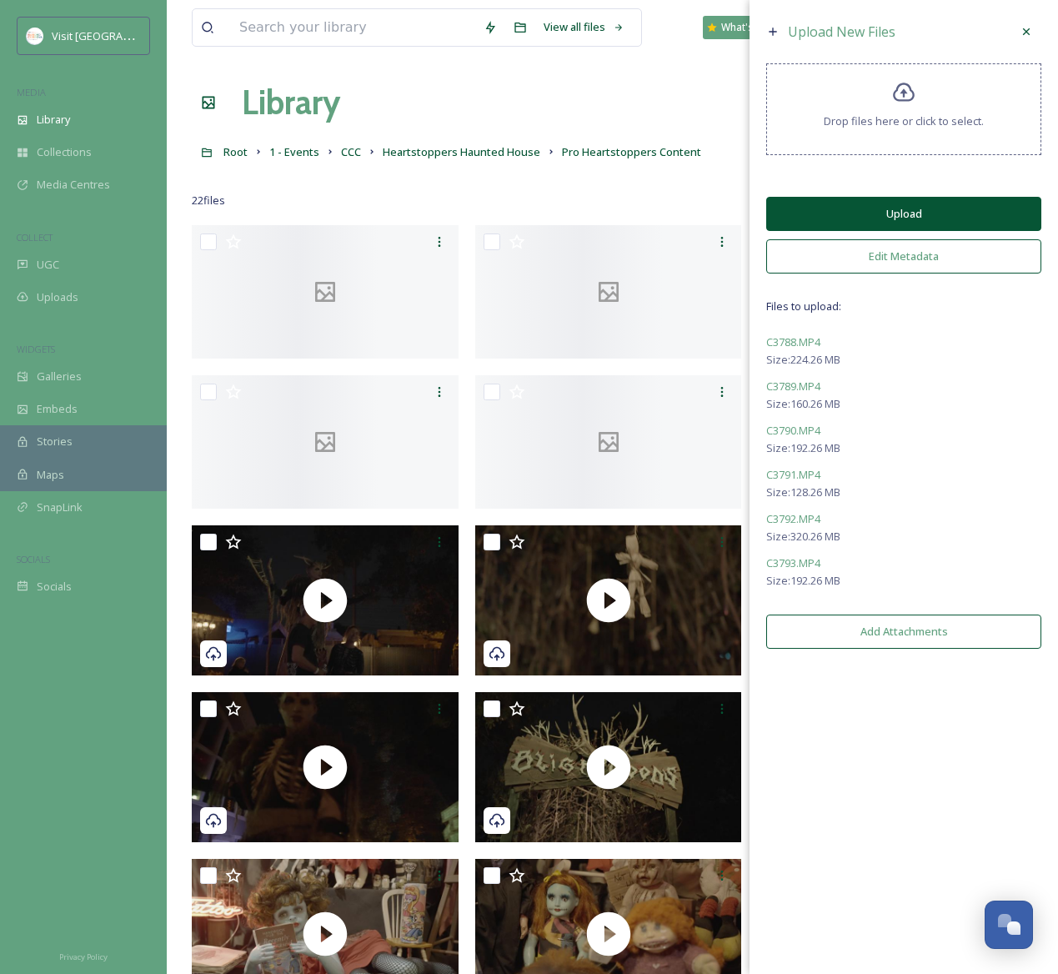
click at [954, 210] on button "Upload" at bounding box center [903, 214] width 275 height 34
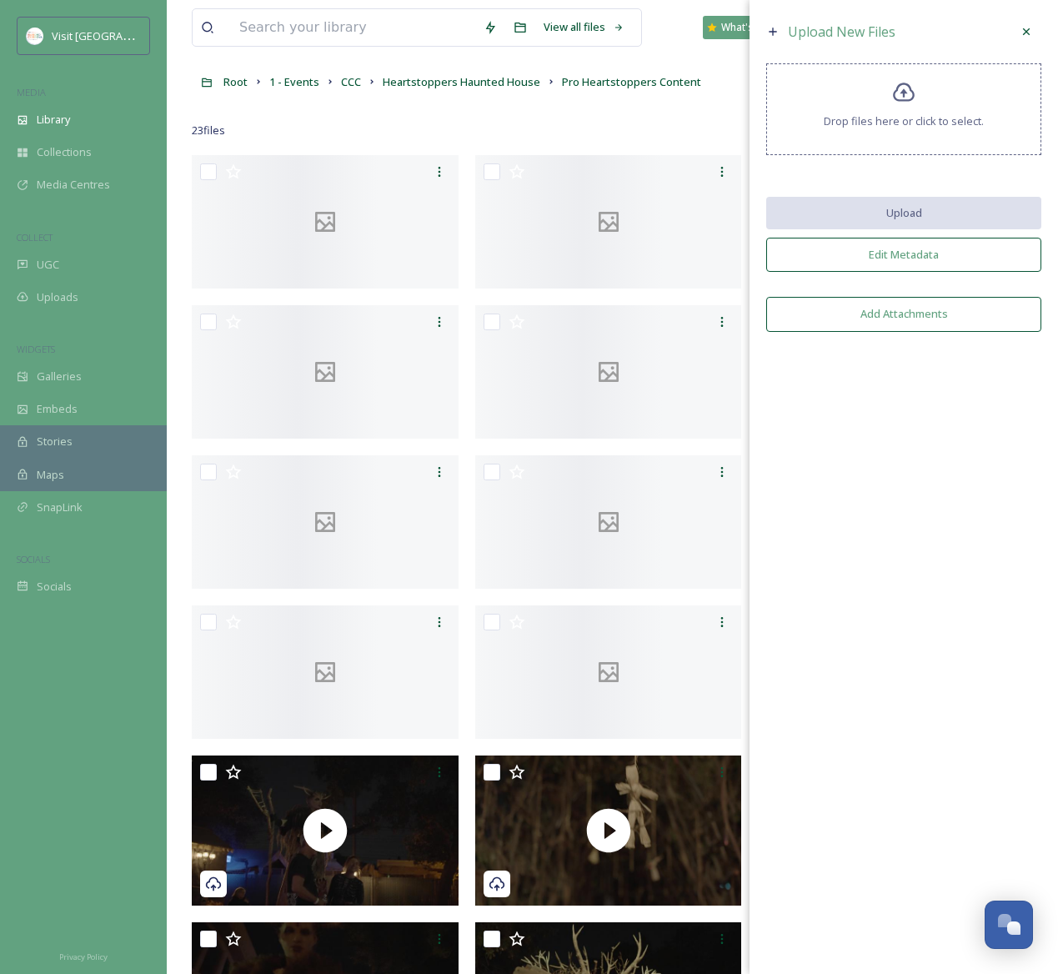
scroll to position [0, 0]
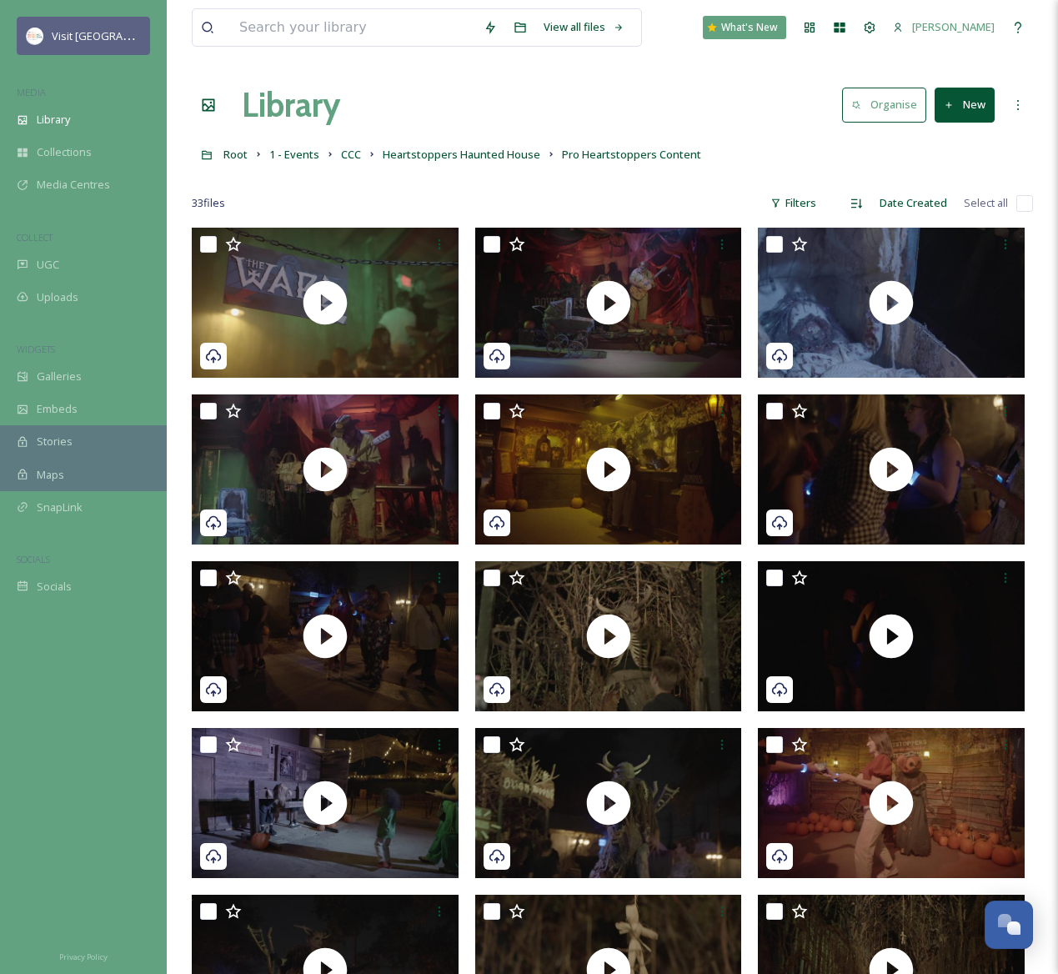
click at [65, 45] on div "Visit [GEOGRAPHIC_DATA][PERSON_NAME]" at bounding box center [96, 36] width 89 height 20
click at [32, 45] on div "Visit [GEOGRAPHIC_DATA][PERSON_NAME]" at bounding box center [83, 36] width 133 height 38
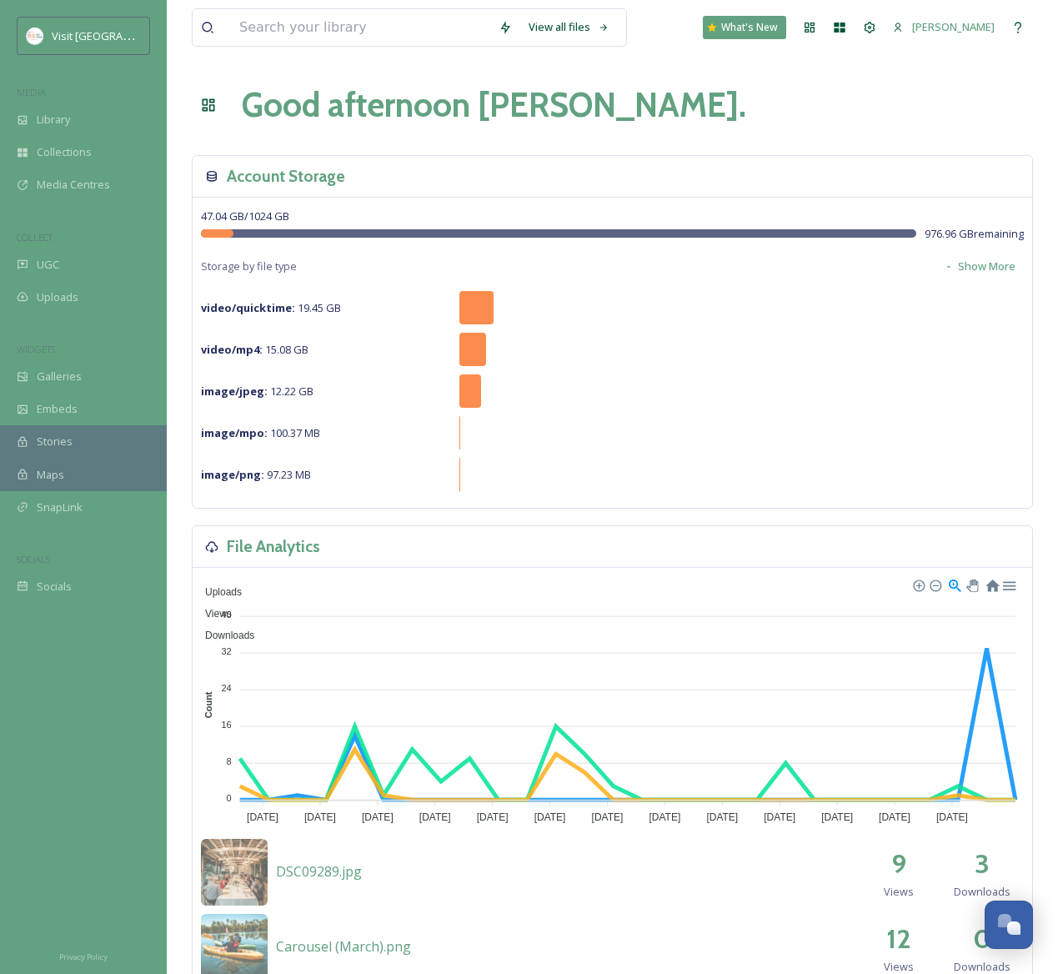
click at [989, 266] on button "Show More" at bounding box center [979, 266] width 88 height 33
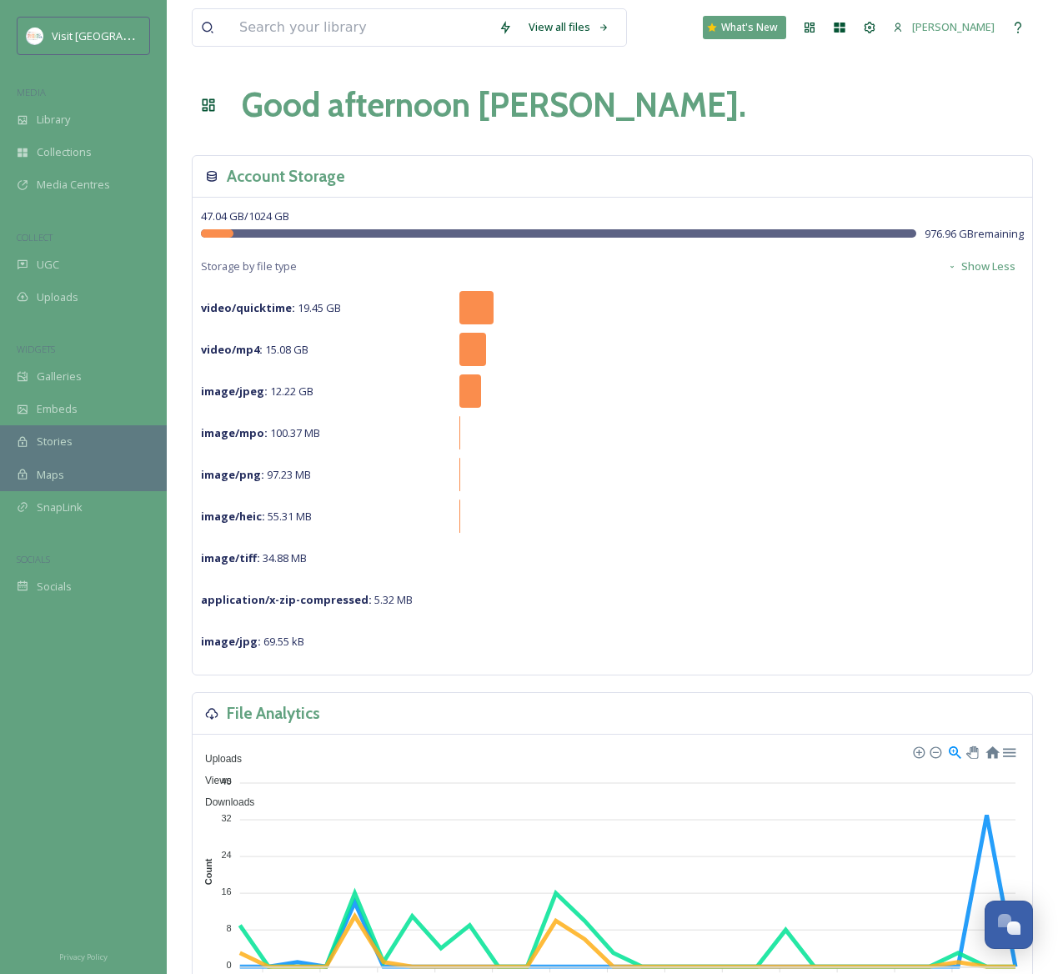
click at [989, 266] on button "Show Less" at bounding box center [981, 266] width 85 height 33
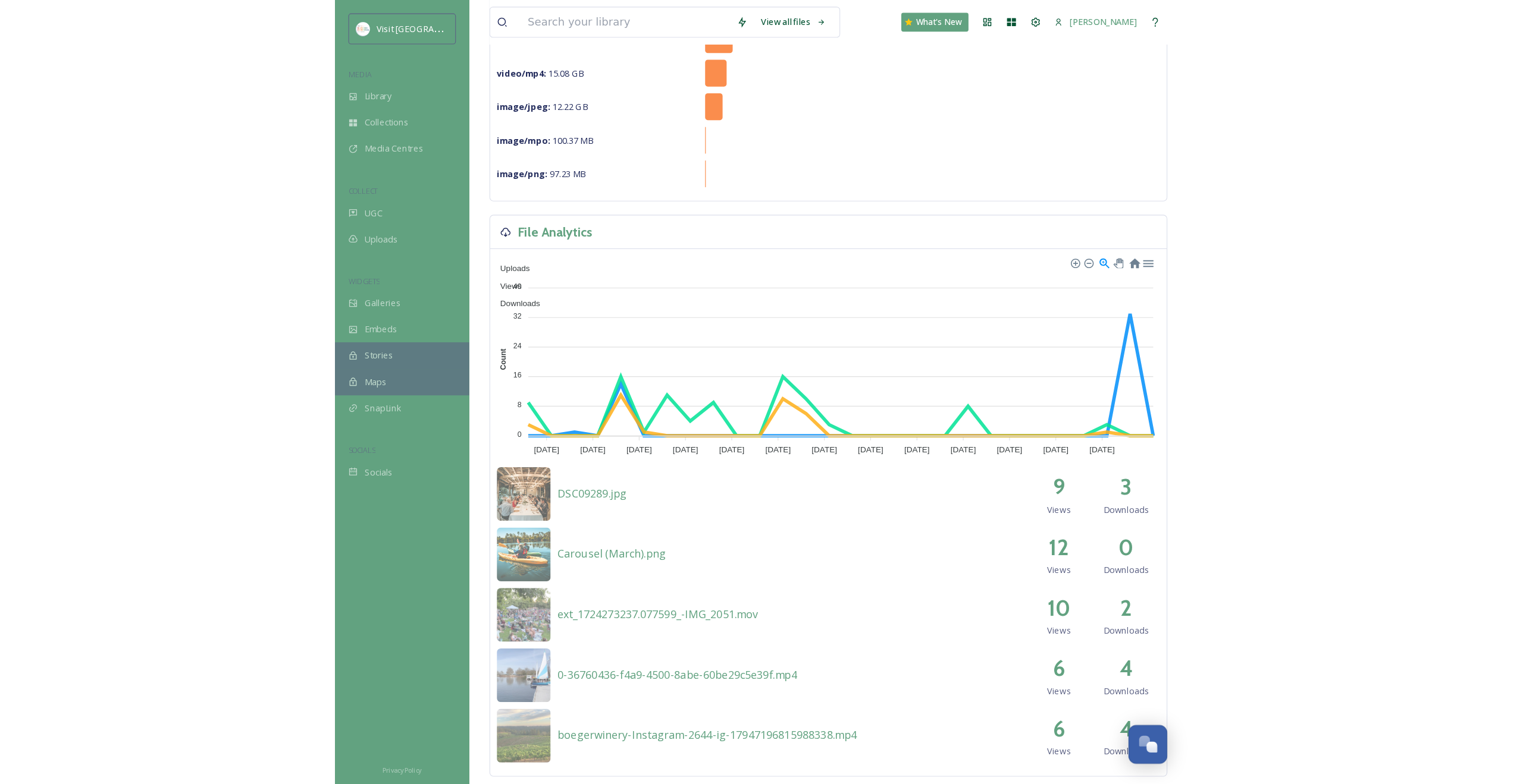
scroll to position [171, 0]
